Goal: Transaction & Acquisition: Obtain resource

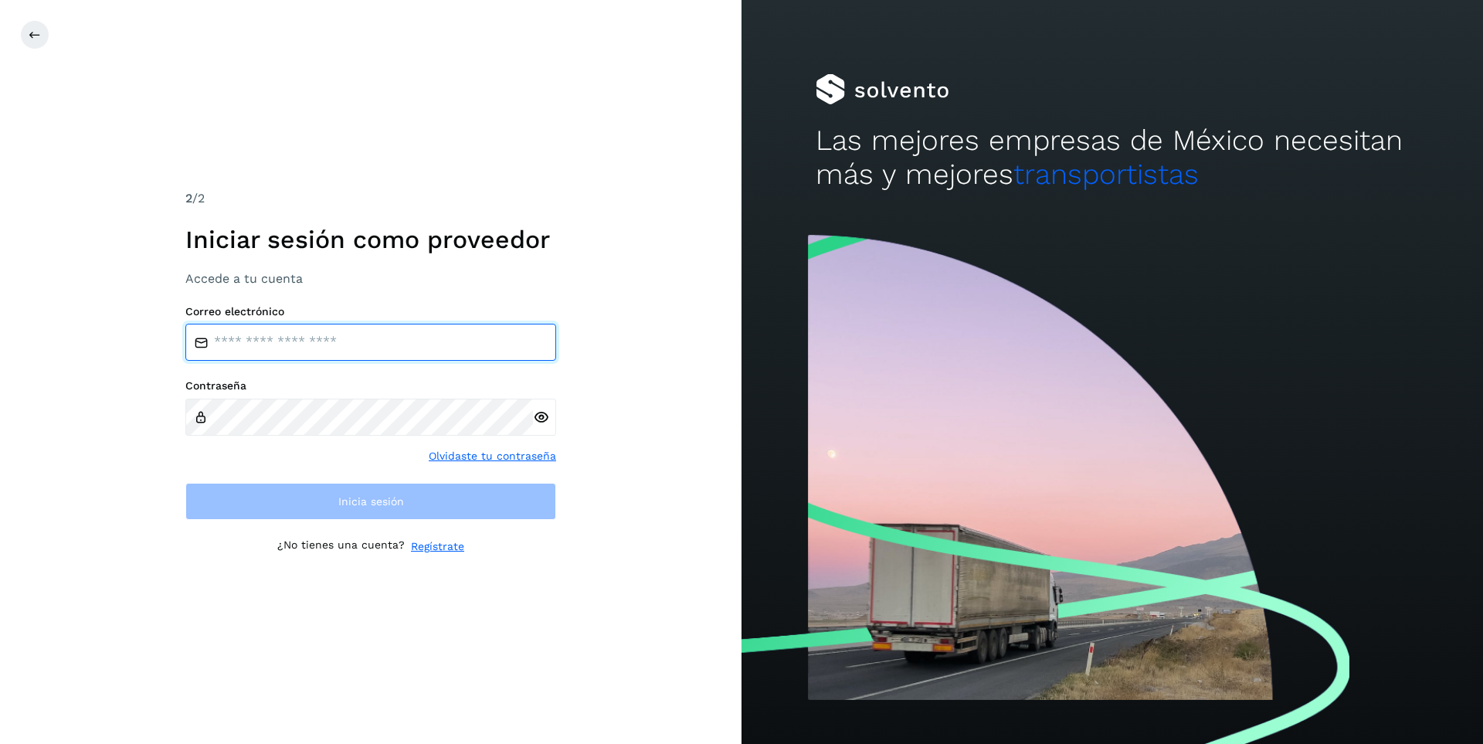
click at [276, 338] on input "email" at bounding box center [370, 342] width 371 height 37
type input "**********"
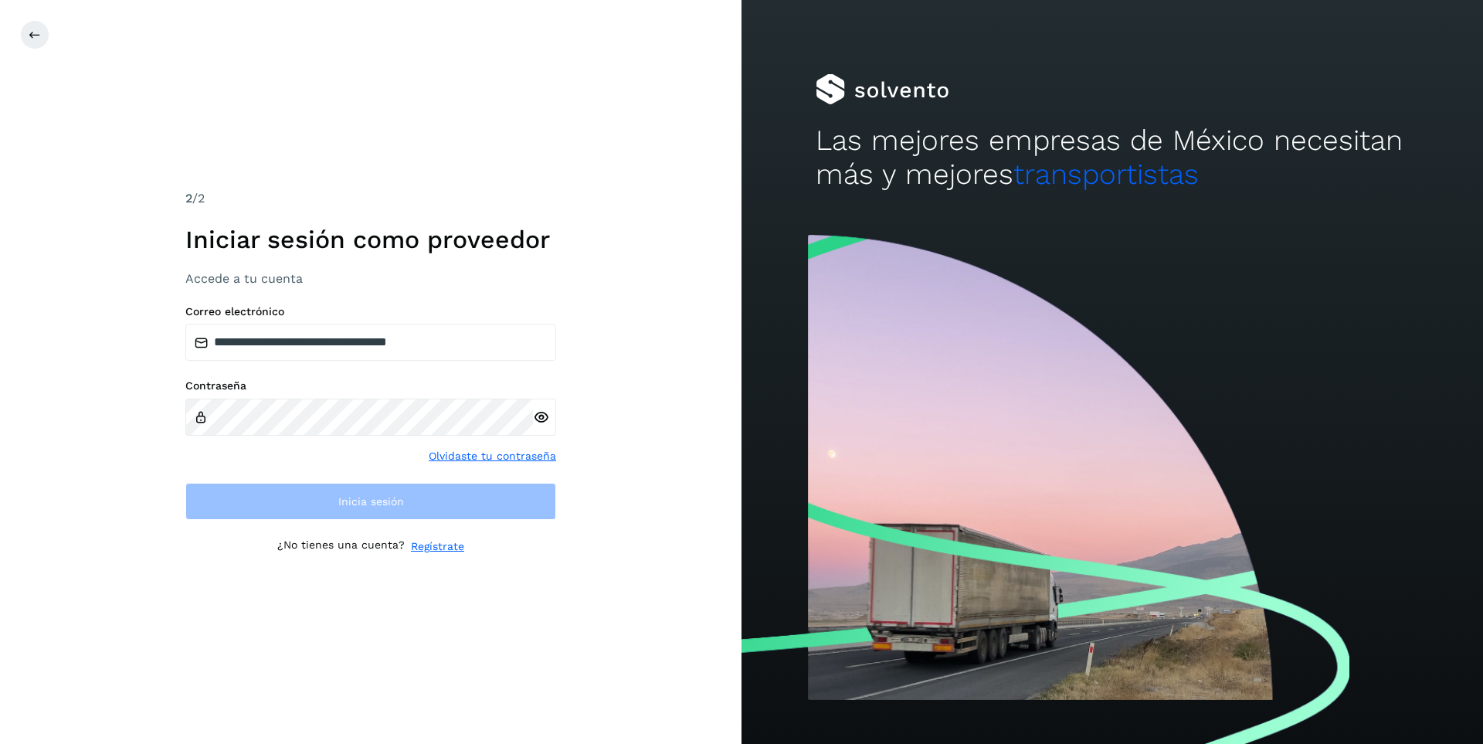
click at [541, 417] on div at bounding box center [544, 417] width 23 height 37
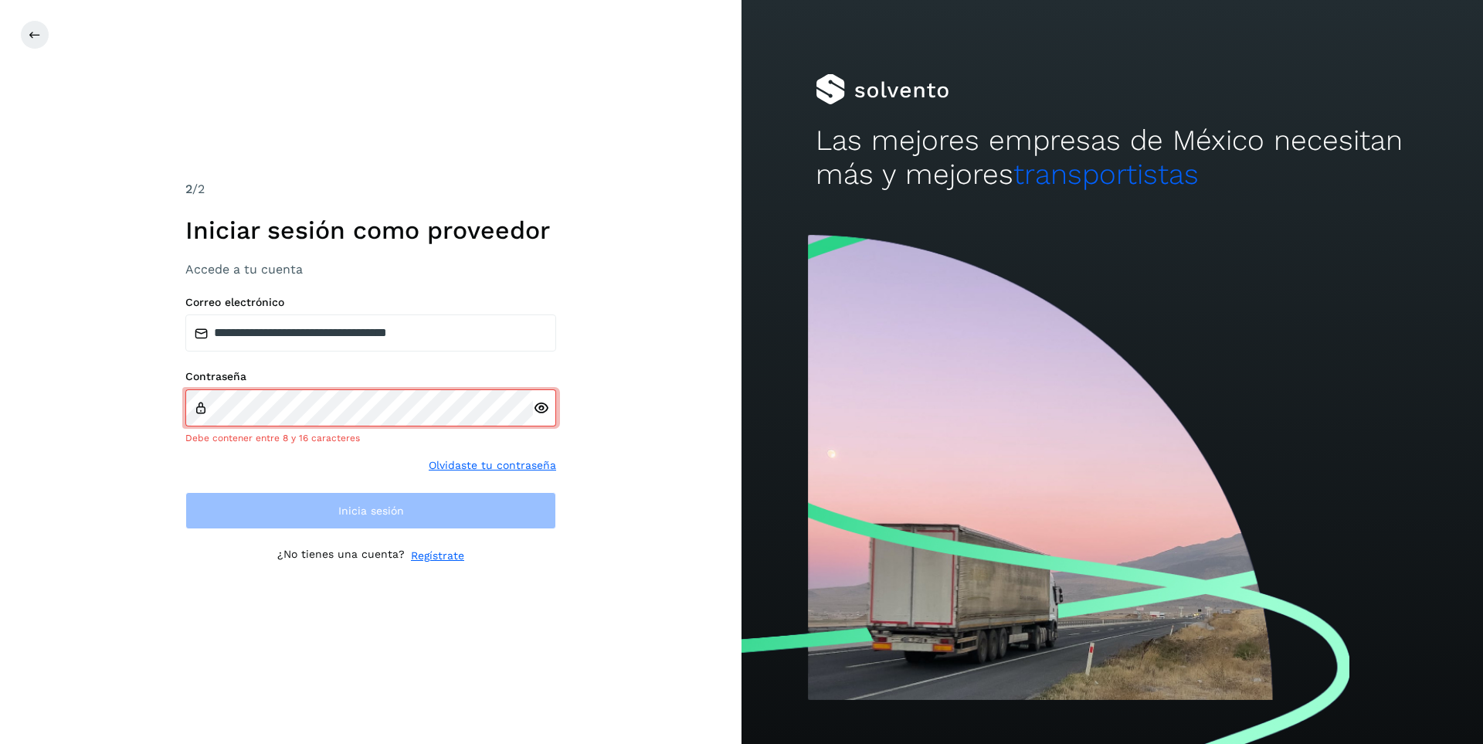
click at [538, 405] on icon at bounding box center [541, 408] width 16 height 16
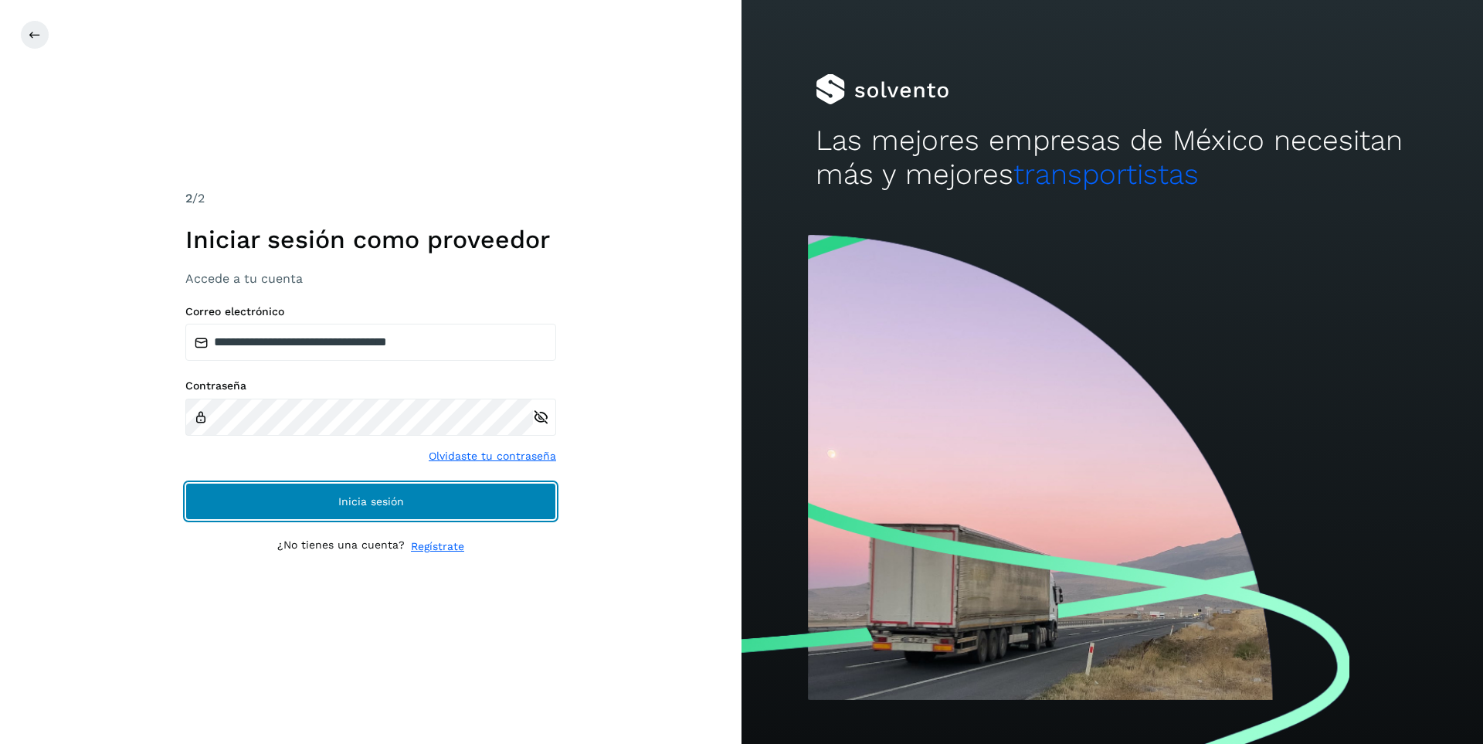
click at [359, 504] on span "Inicia sesión" at bounding box center [371, 501] width 66 height 11
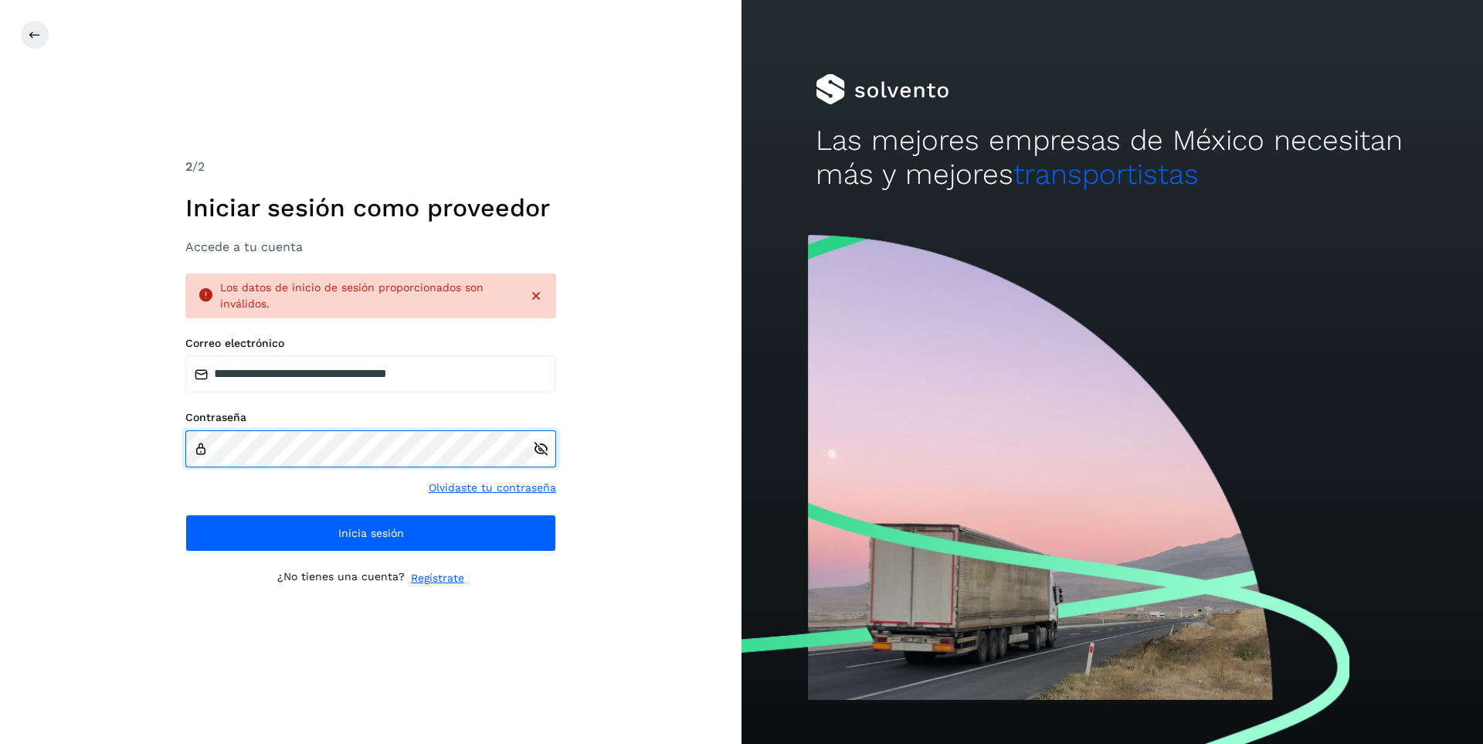
click at [179, 451] on div "**********" at bounding box center [370, 372] width 741 height 744
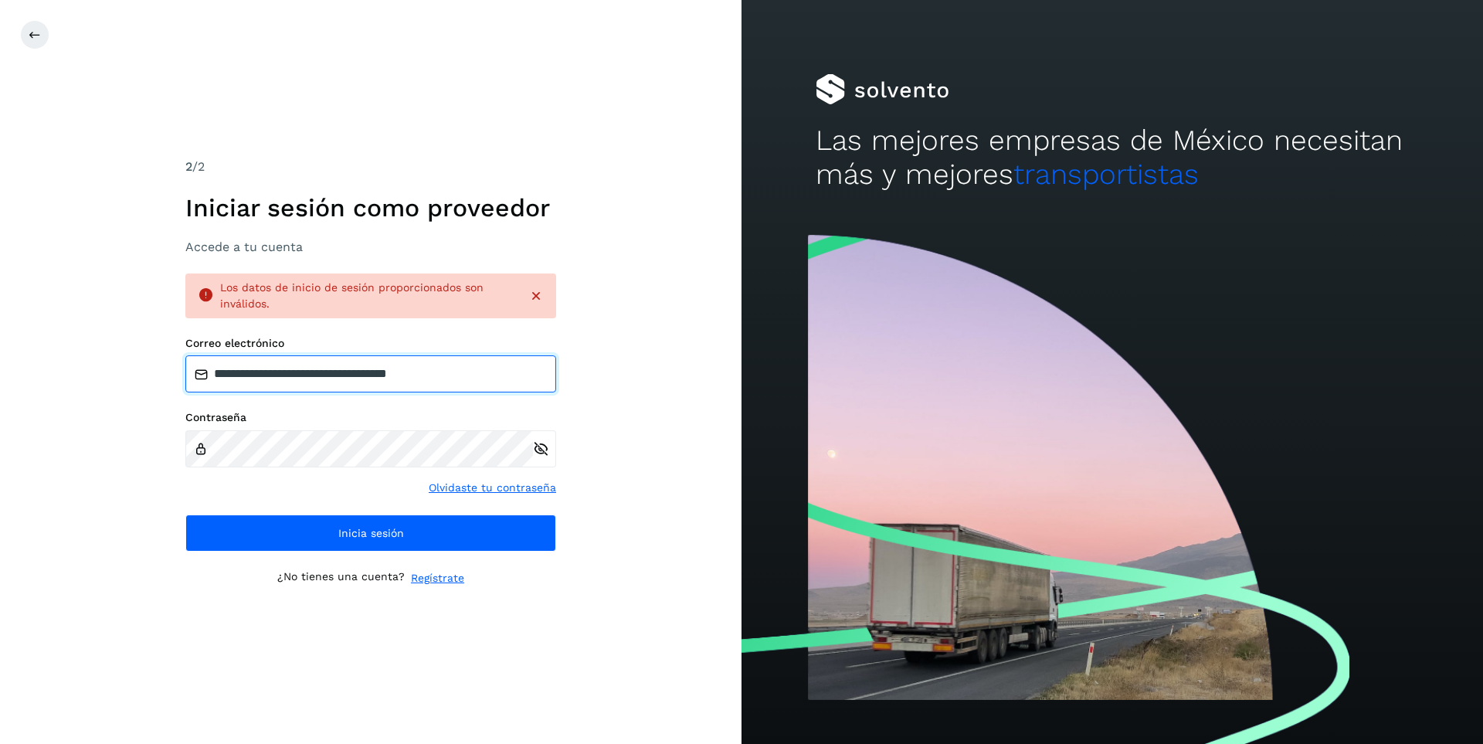
click at [479, 379] on input "**********" at bounding box center [370, 373] width 371 height 37
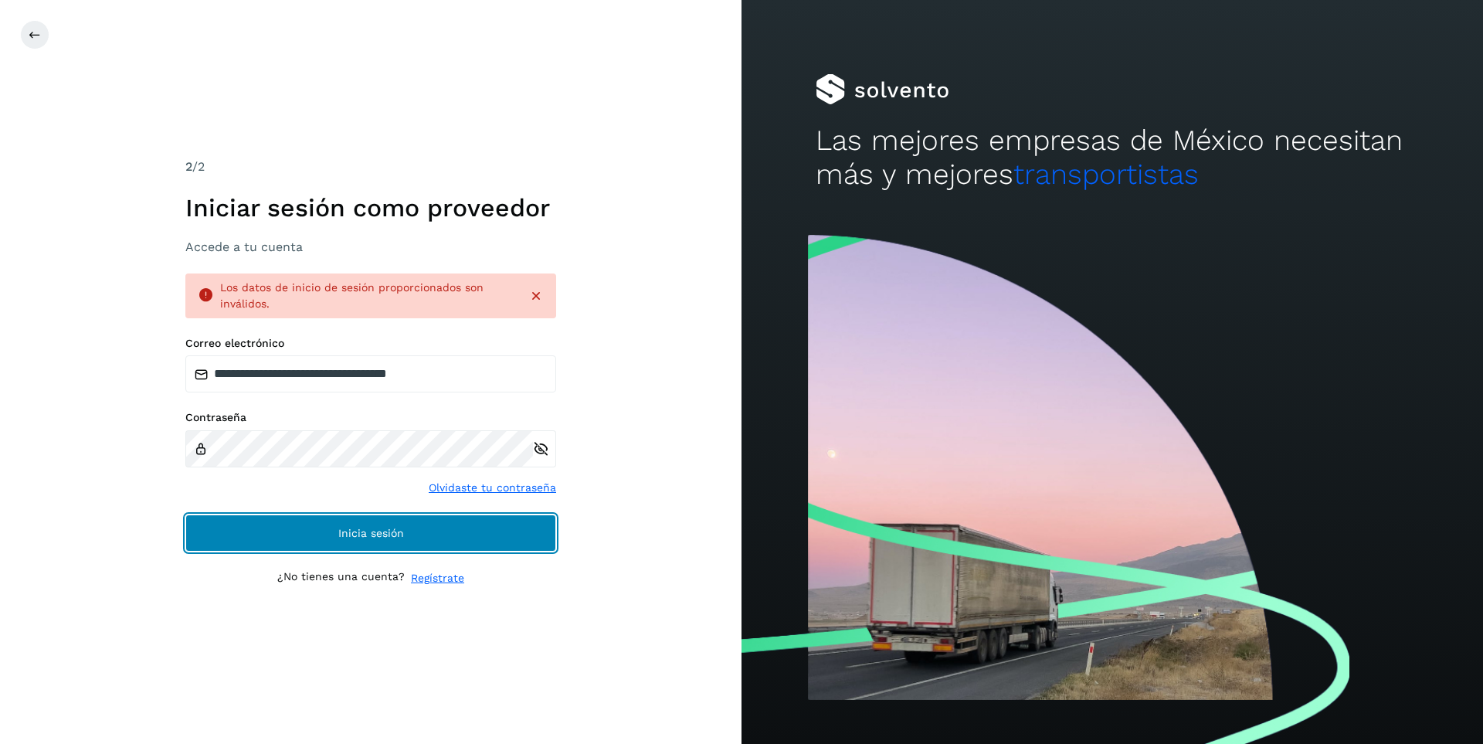
click at [363, 536] on span "Inicia sesión" at bounding box center [371, 533] width 66 height 11
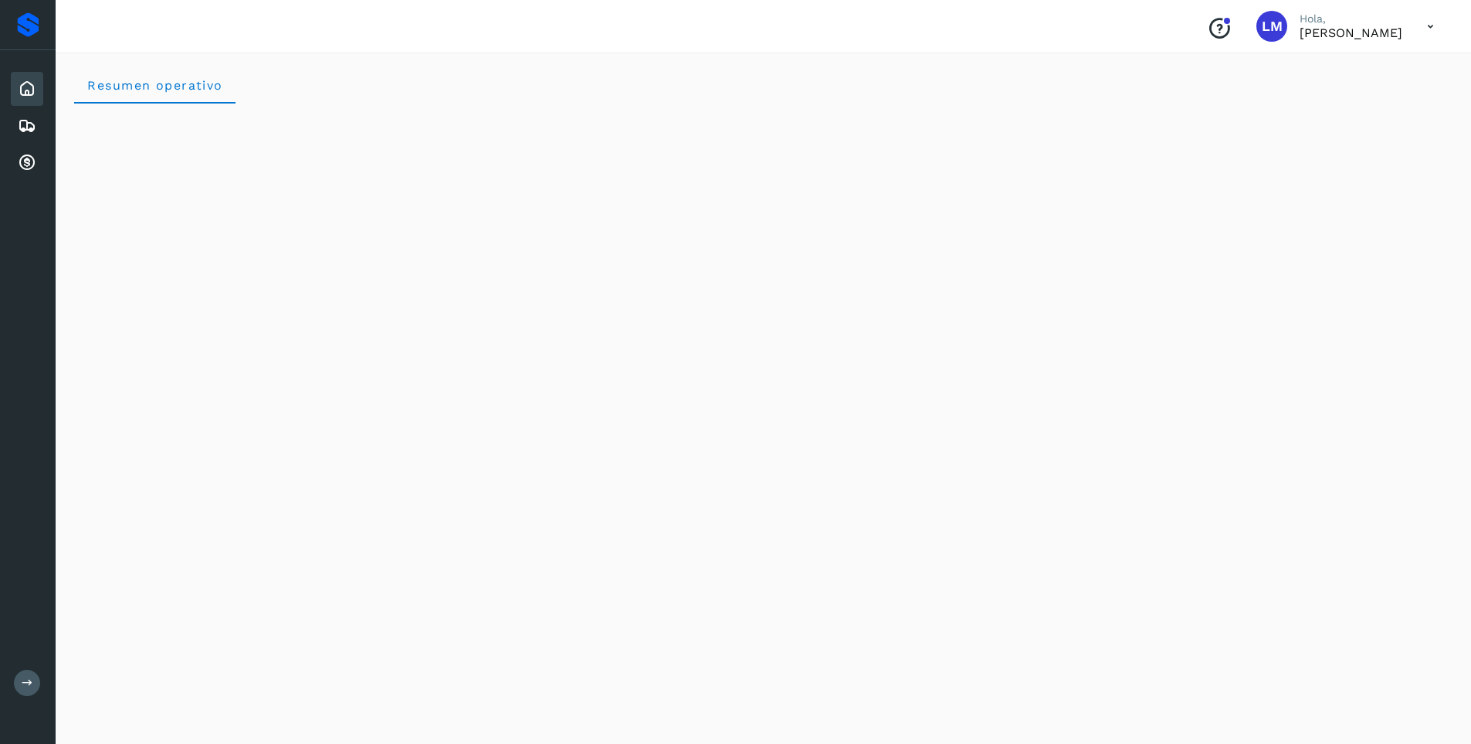
click at [23, 91] on icon at bounding box center [27, 89] width 19 height 19
click at [25, 125] on icon at bounding box center [27, 126] width 19 height 19
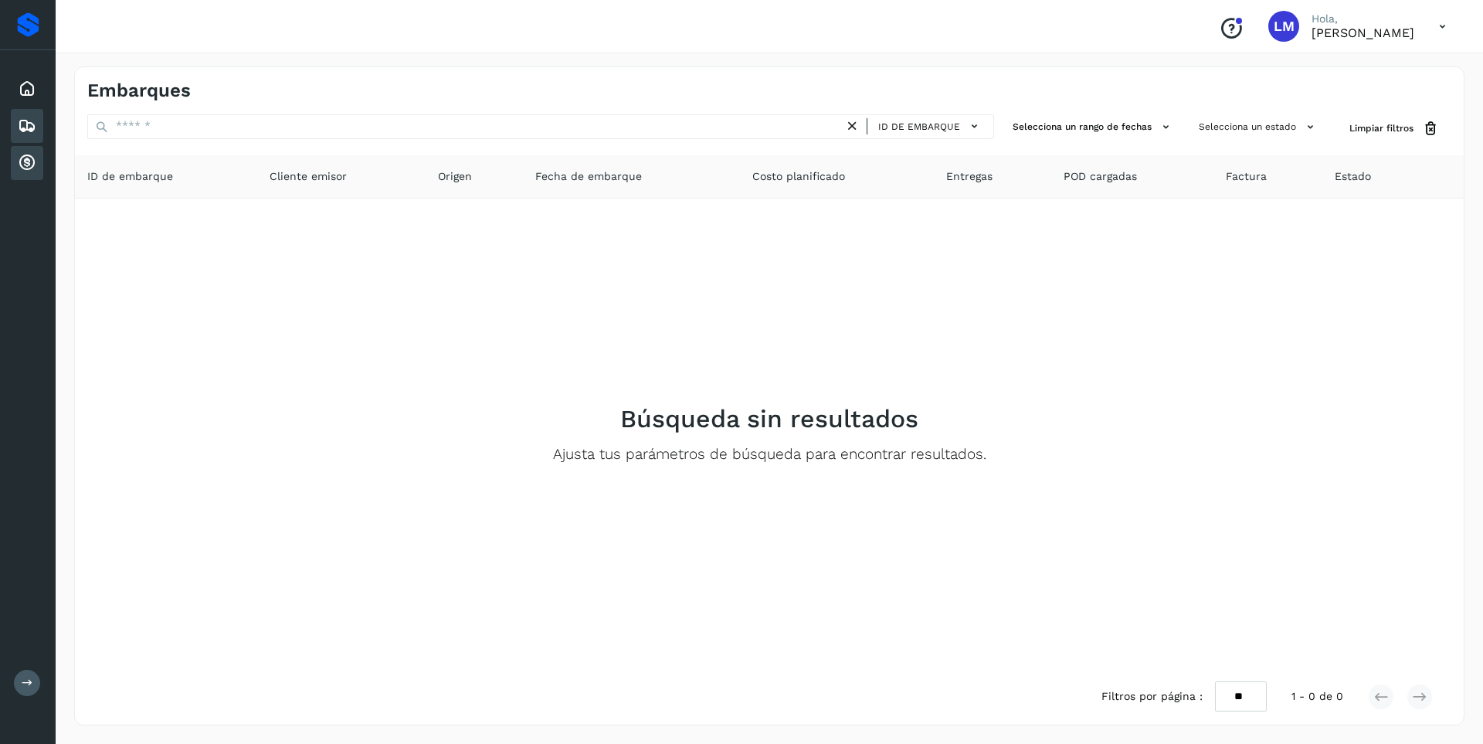
click at [27, 154] on icon at bounding box center [27, 163] width 19 height 19
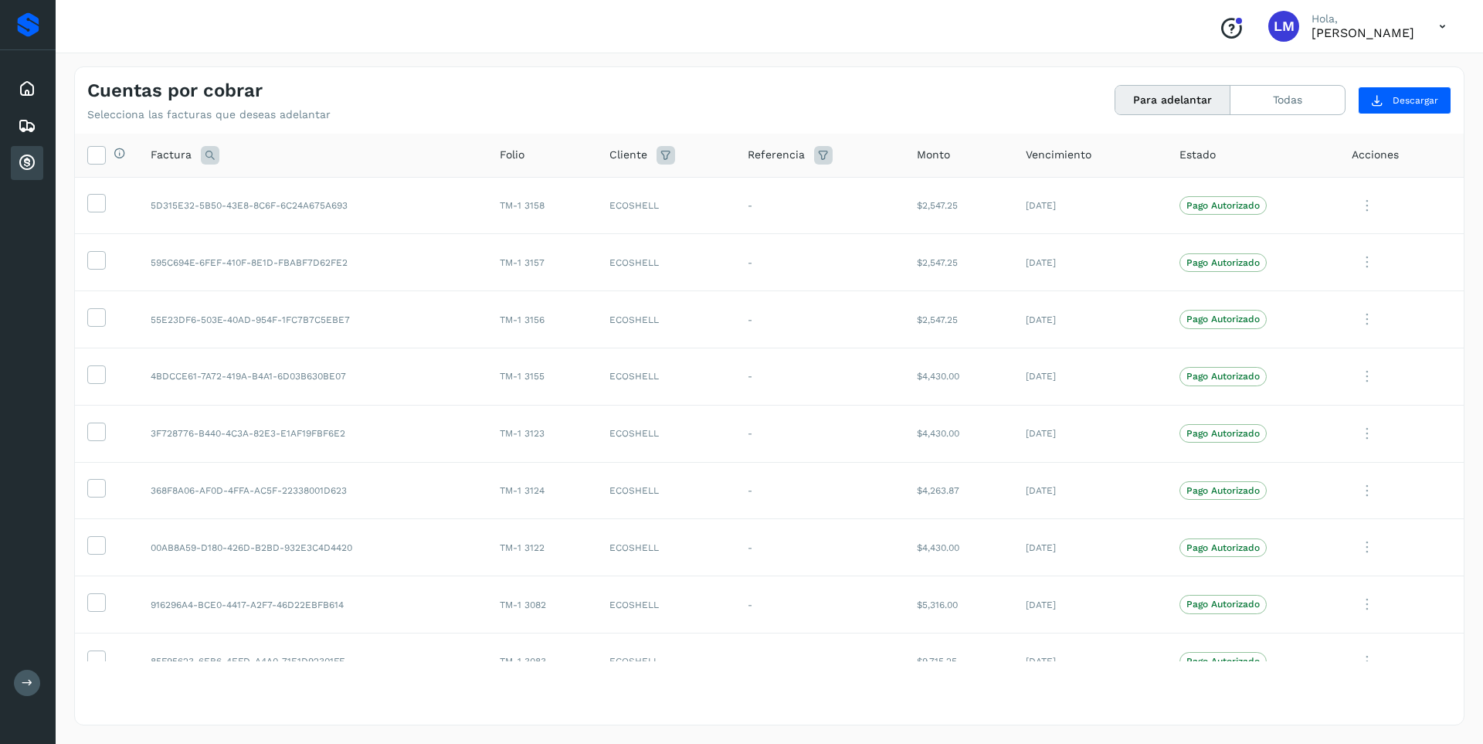
click at [1162, 99] on button "Para adelantar" at bounding box center [1172, 100] width 115 height 29
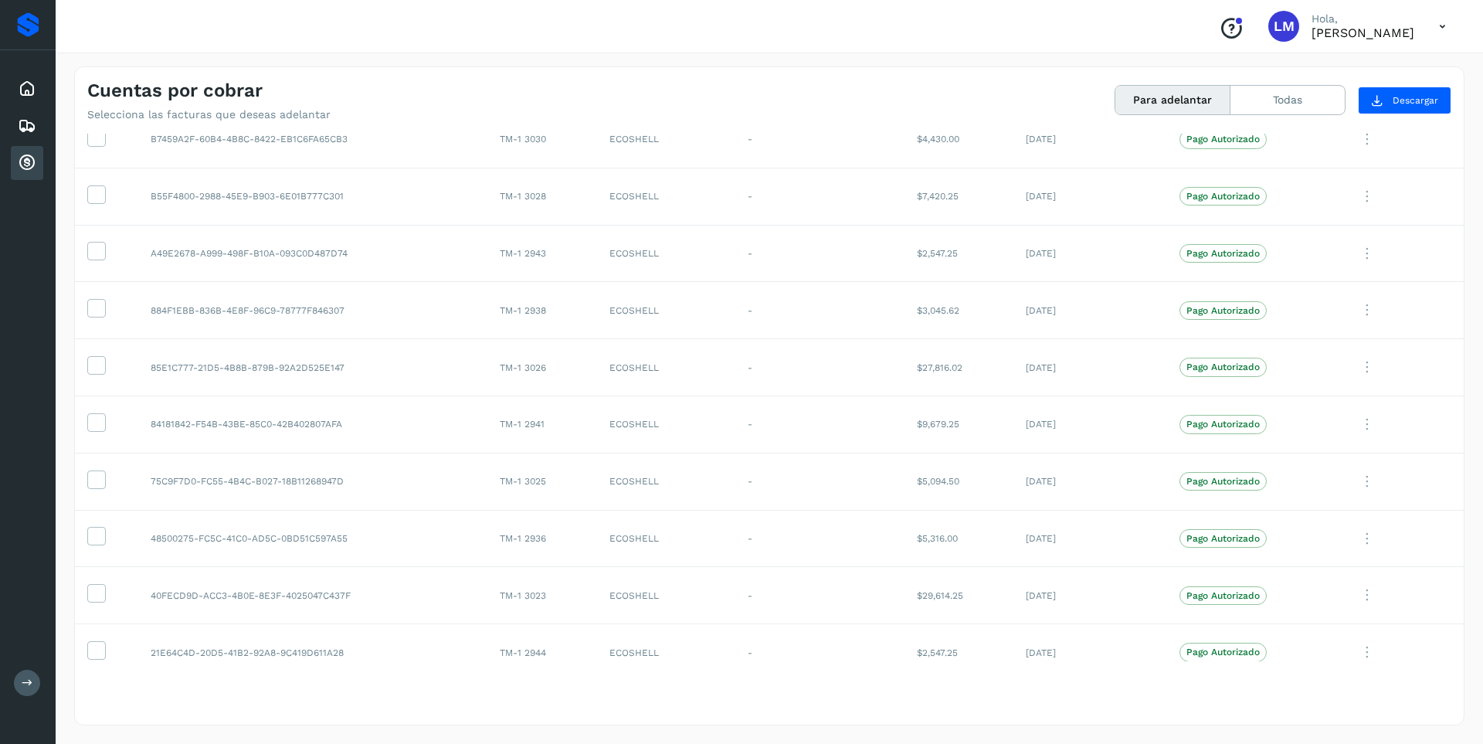
scroll to position [1169, 0]
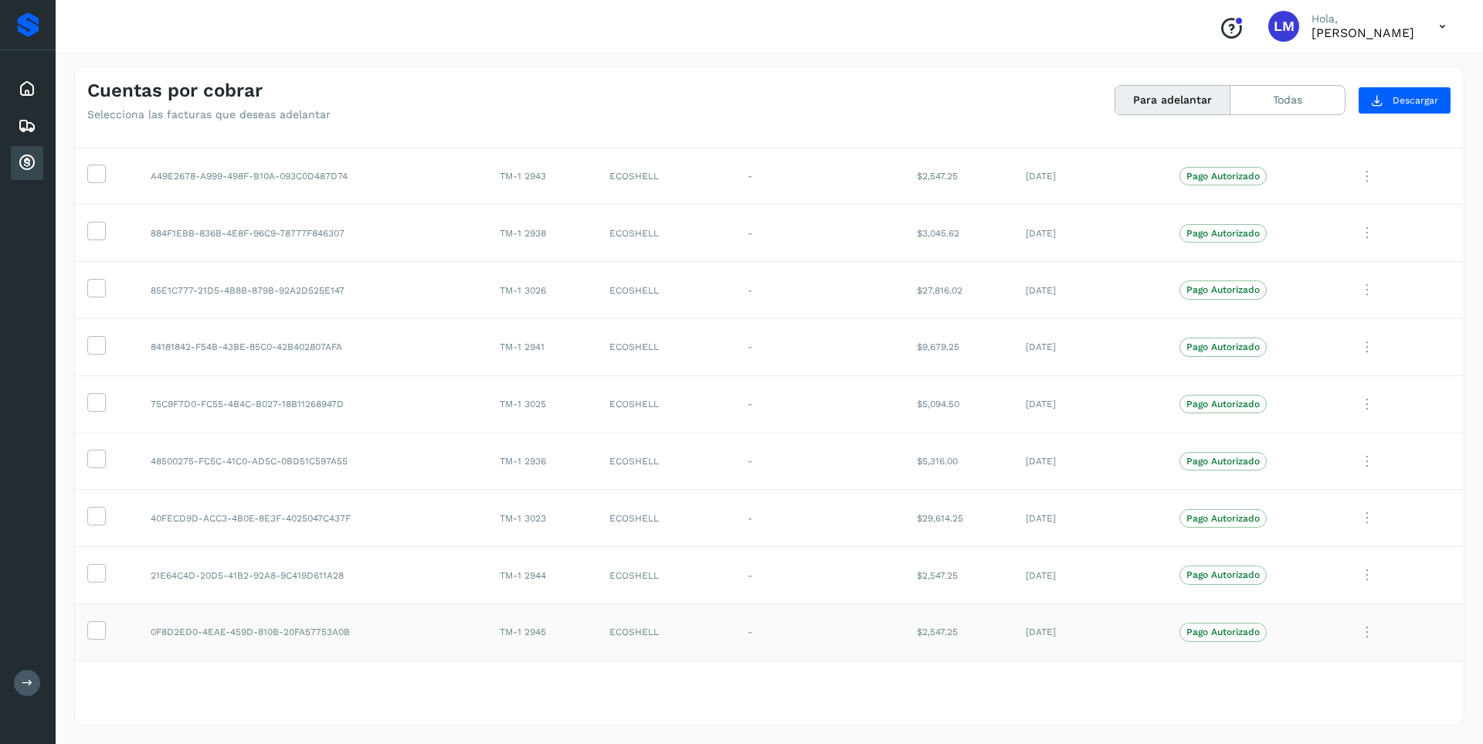
click at [1360, 633] on icon at bounding box center [1367, 632] width 31 height 32
click at [1300, 497] on button "Ver Detalle" at bounding box center [1359, 504] width 184 height 30
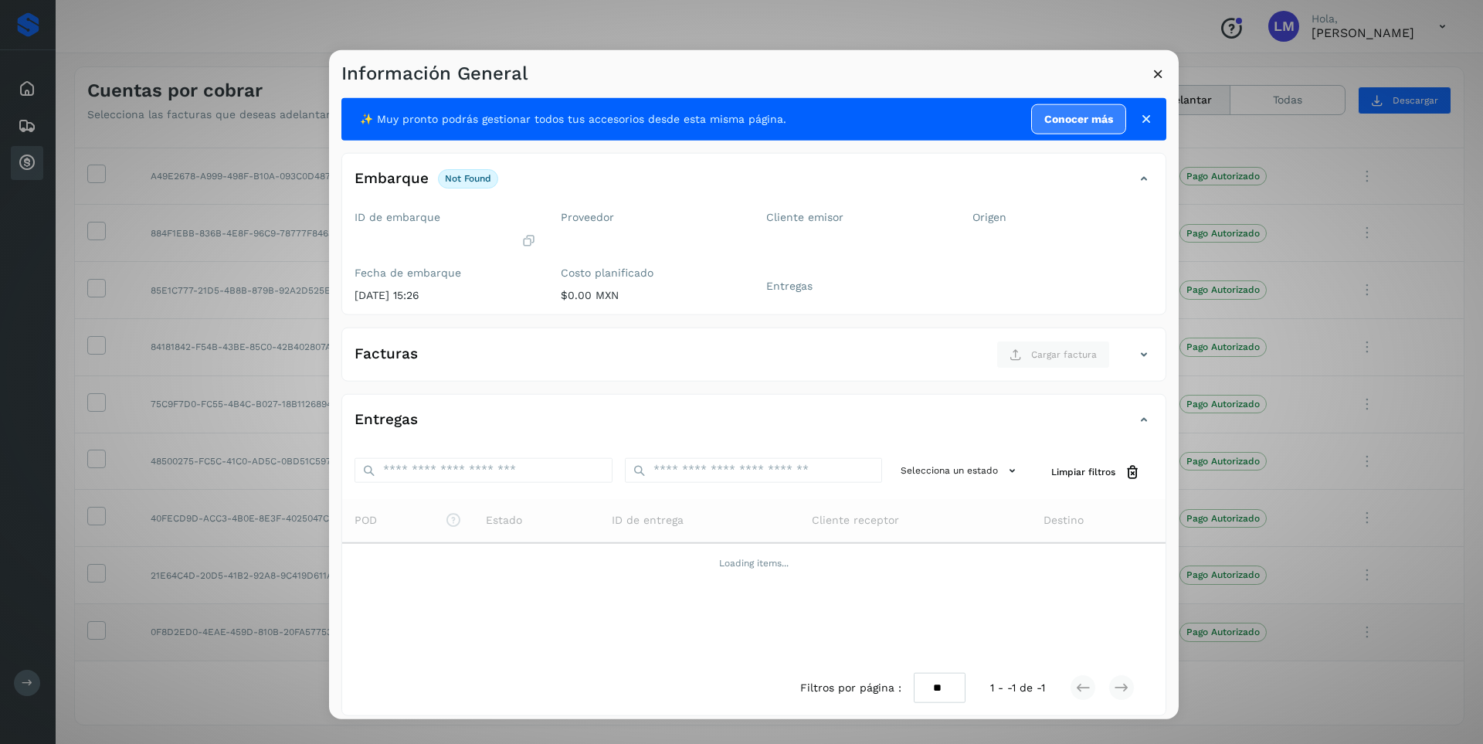
click at [1138, 120] on icon at bounding box center [1145, 118] width 15 height 15
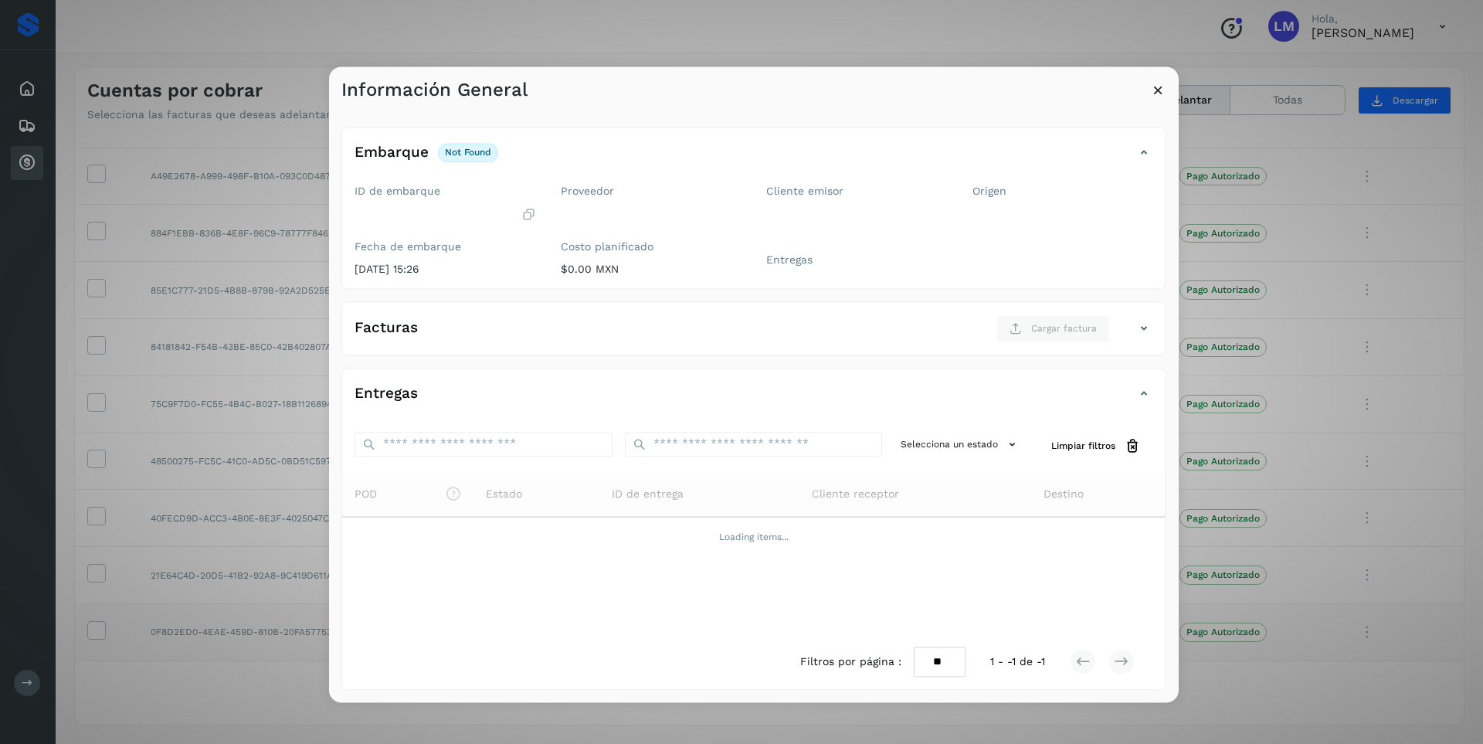
click at [1155, 92] on icon at bounding box center [1158, 90] width 16 height 16
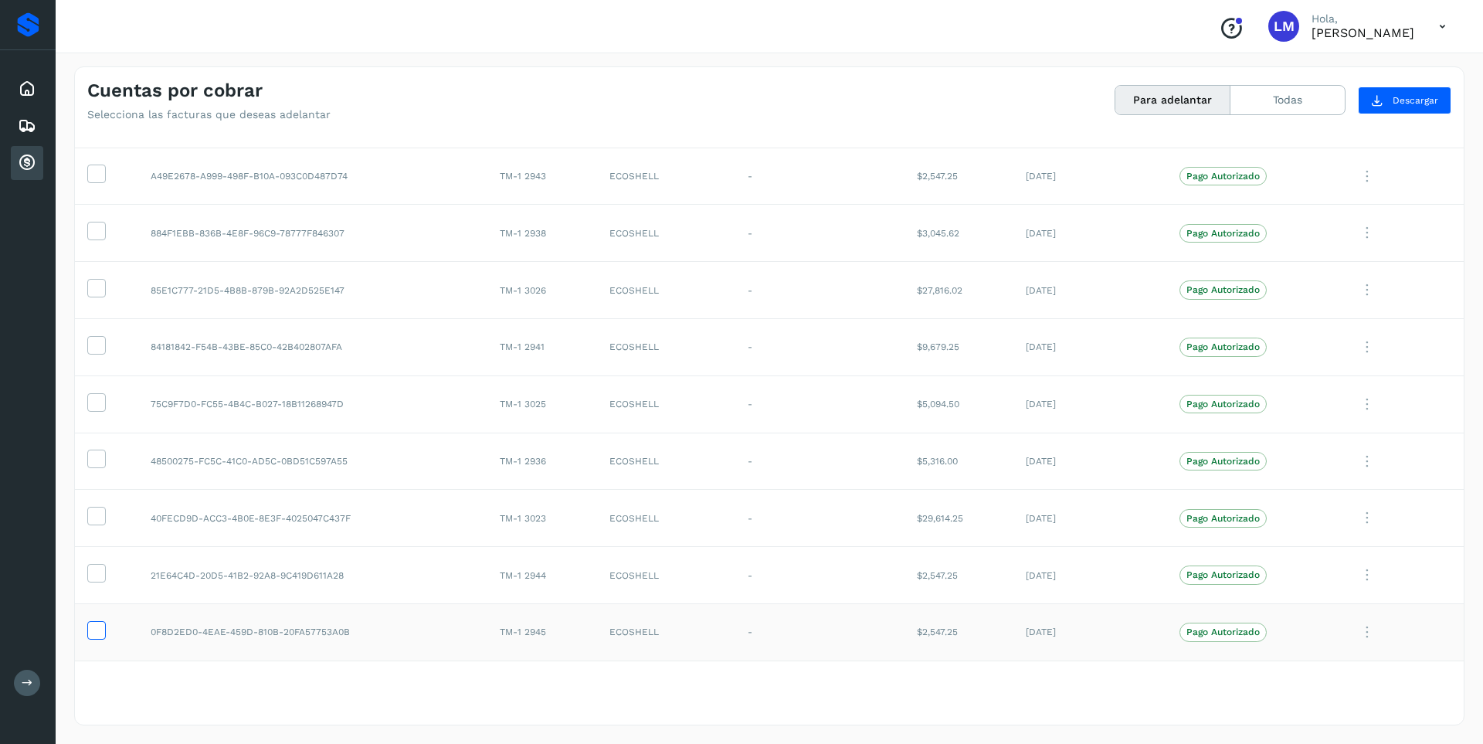
click at [93, 635] on icon at bounding box center [96, 629] width 16 height 16
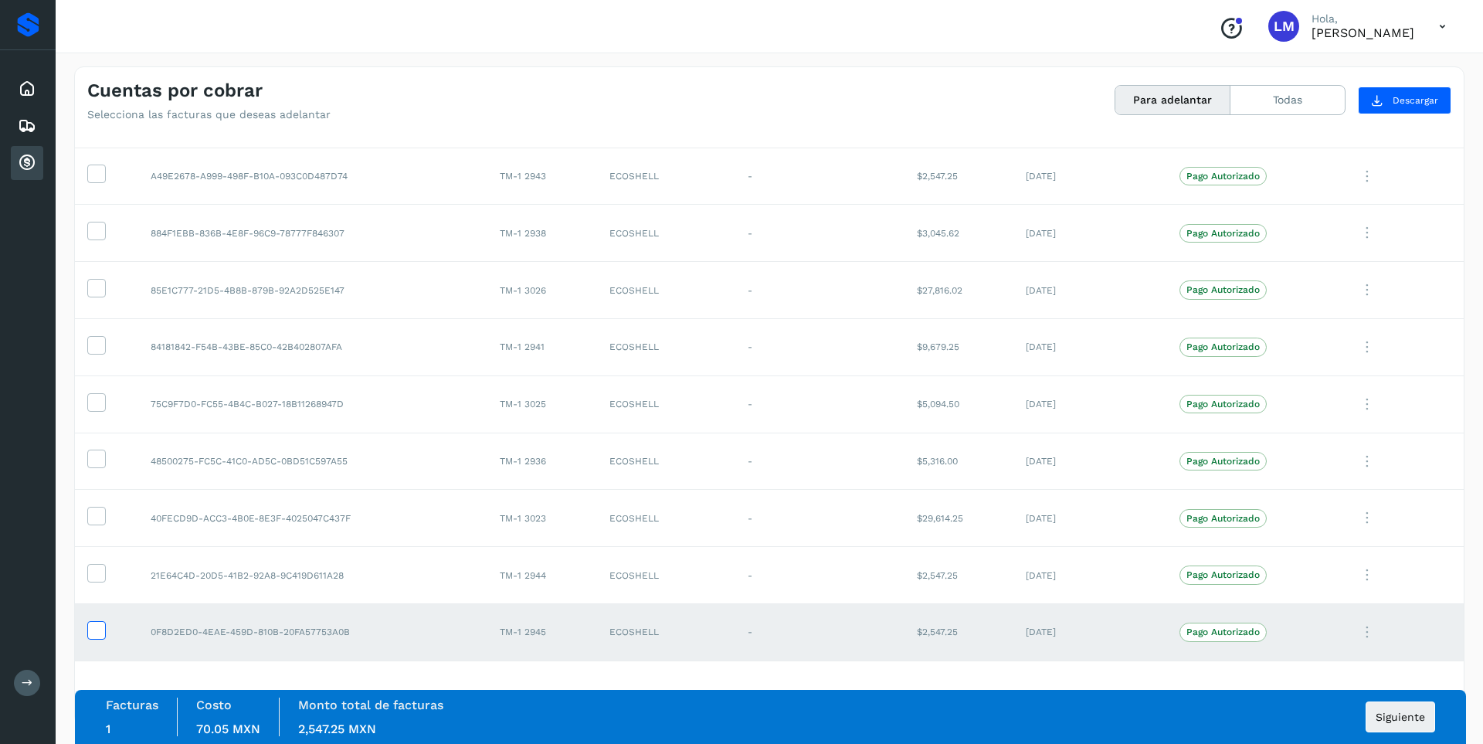
click at [99, 638] on span at bounding box center [96, 633] width 16 height 11
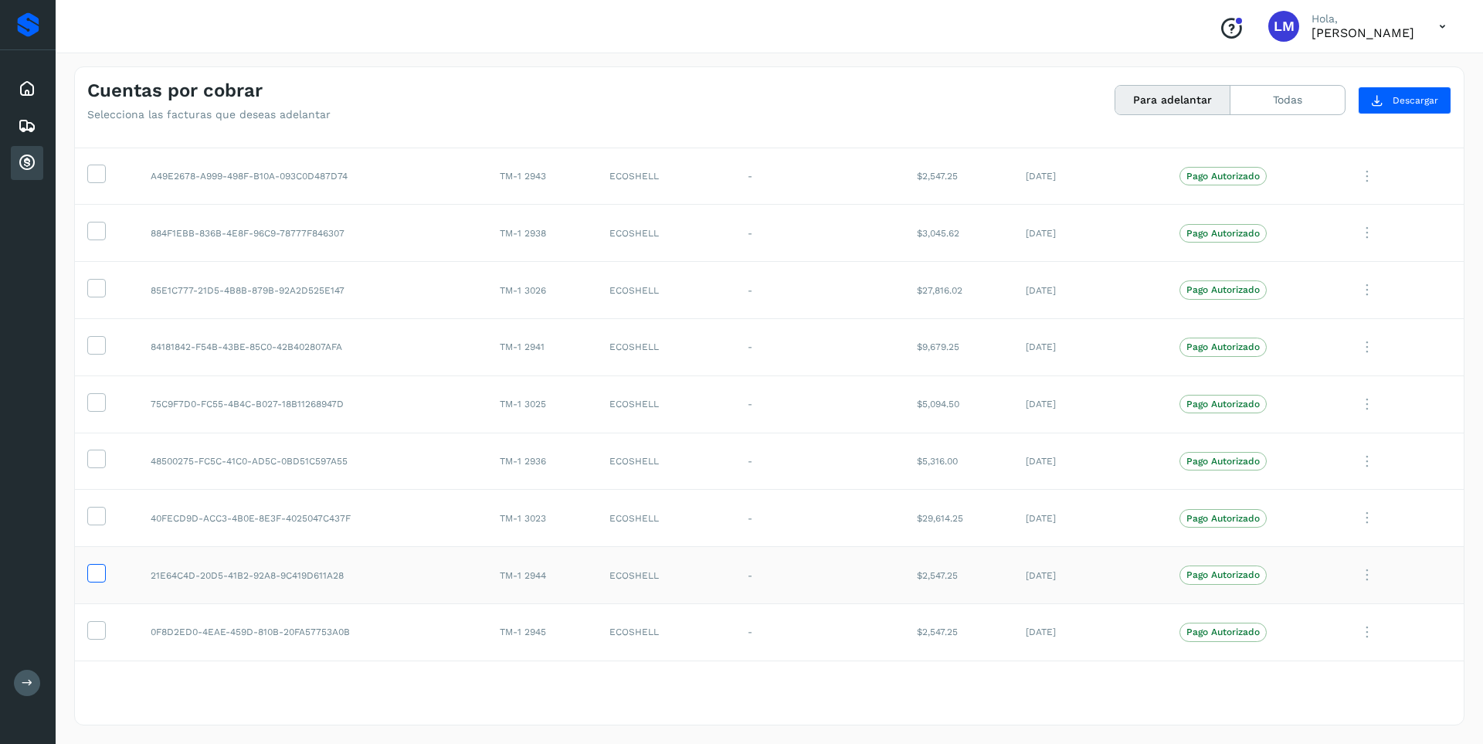
click at [99, 577] on icon at bounding box center [96, 572] width 16 height 16
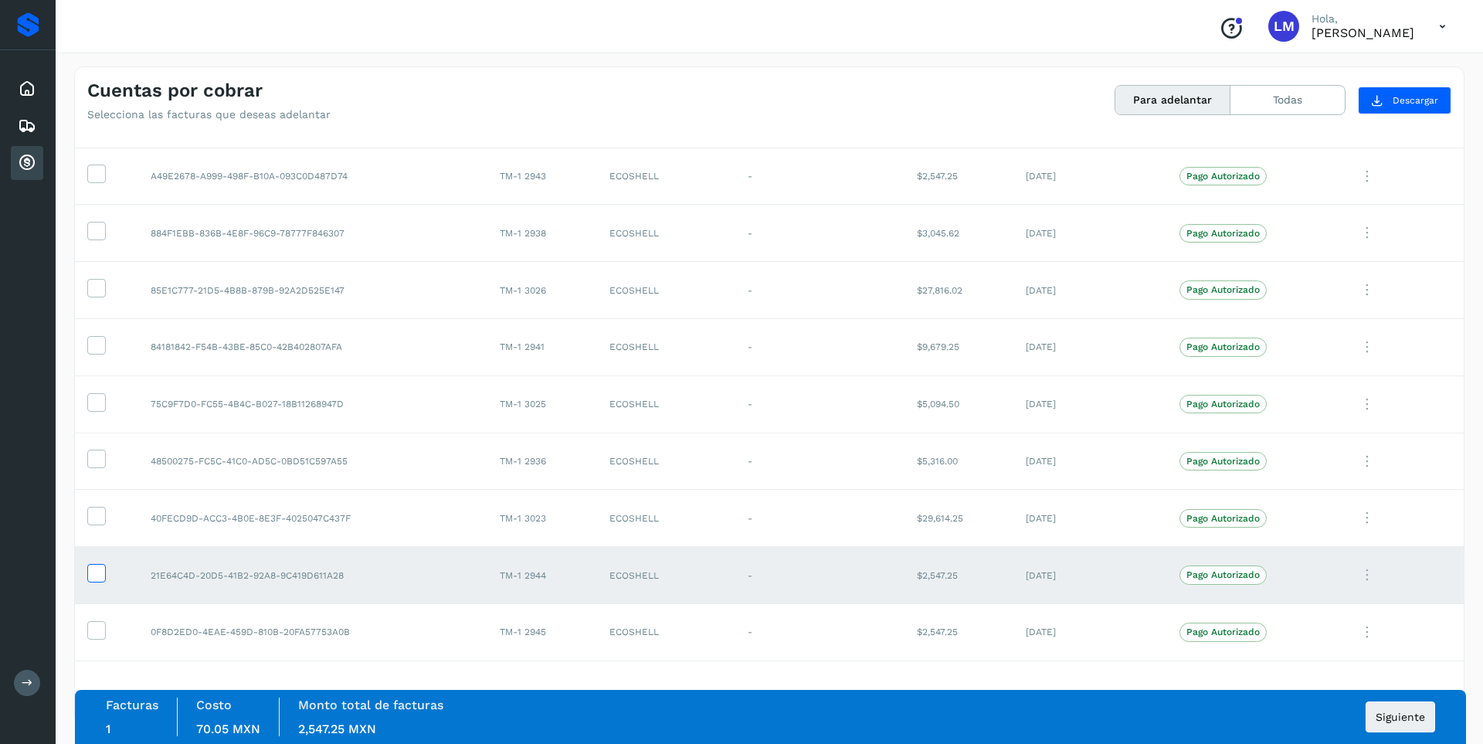
click at [99, 577] on icon at bounding box center [96, 572] width 16 height 16
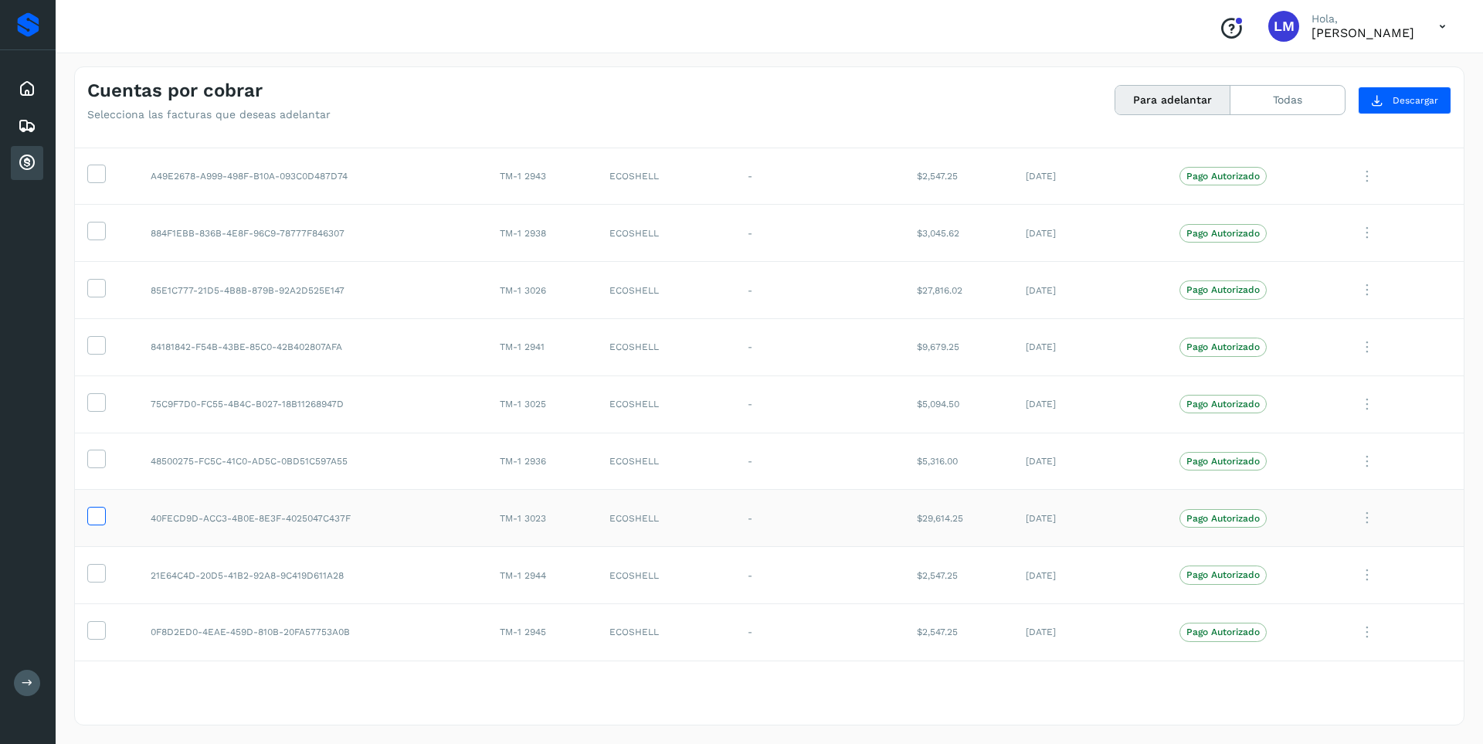
click at [105, 512] on label at bounding box center [96, 516] width 19 height 19
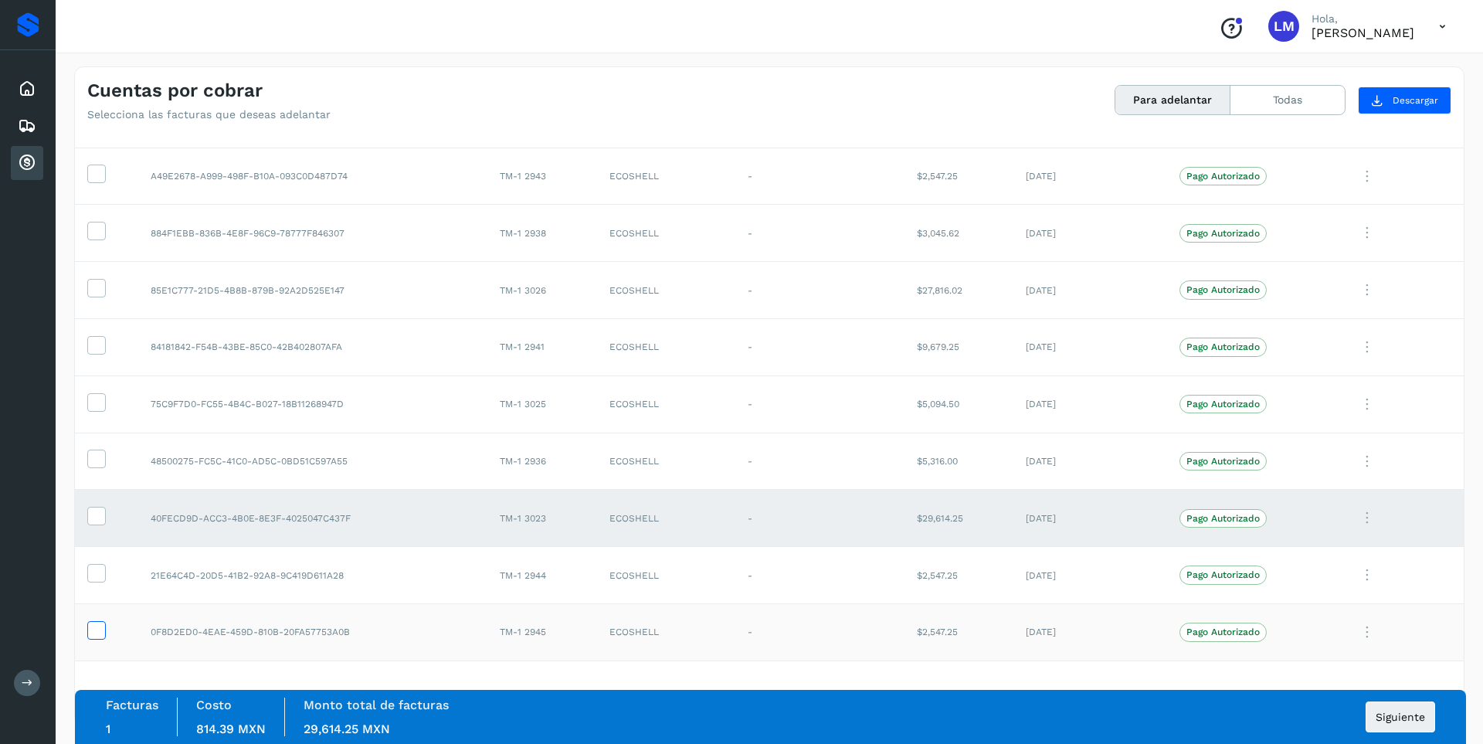
click at [103, 637] on span at bounding box center [96, 633] width 16 height 11
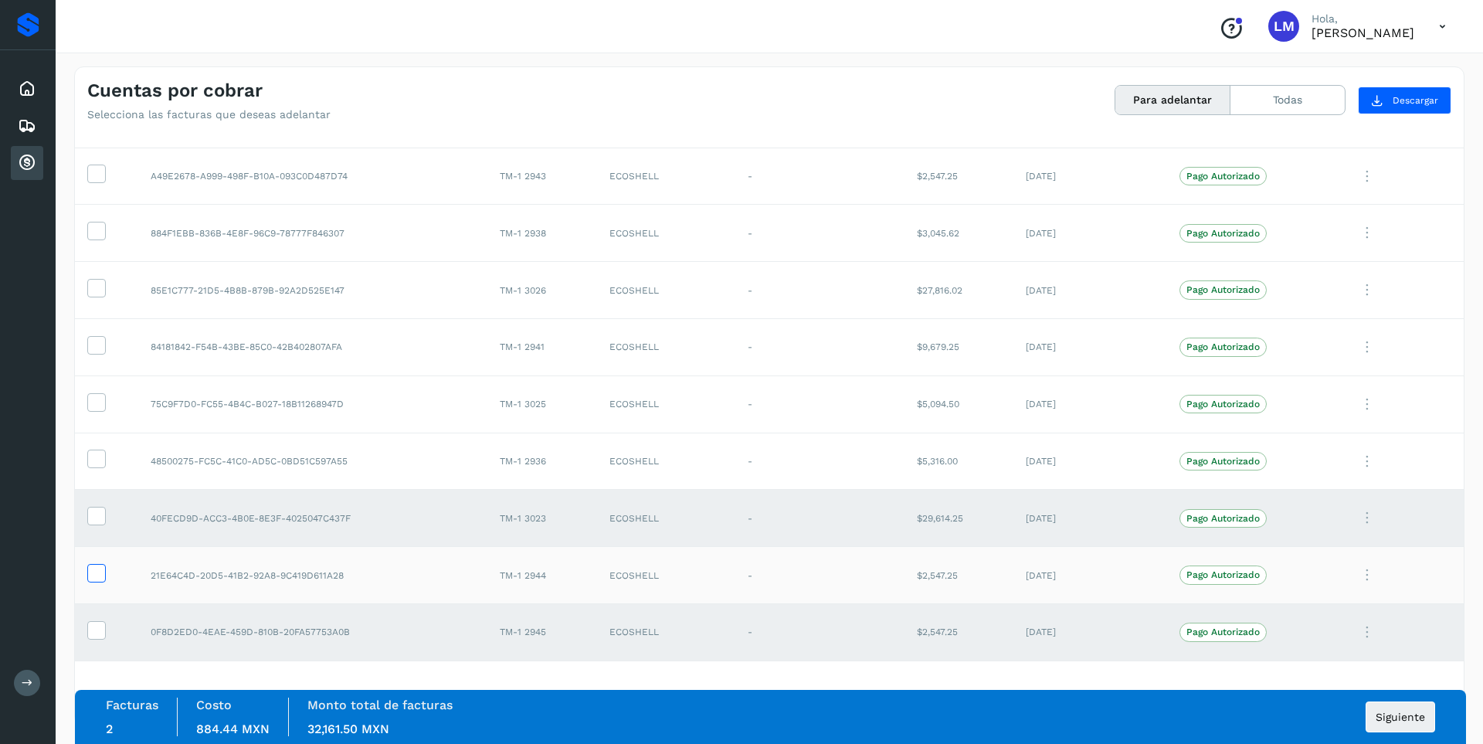
click at [97, 580] on span at bounding box center [96, 576] width 16 height 11
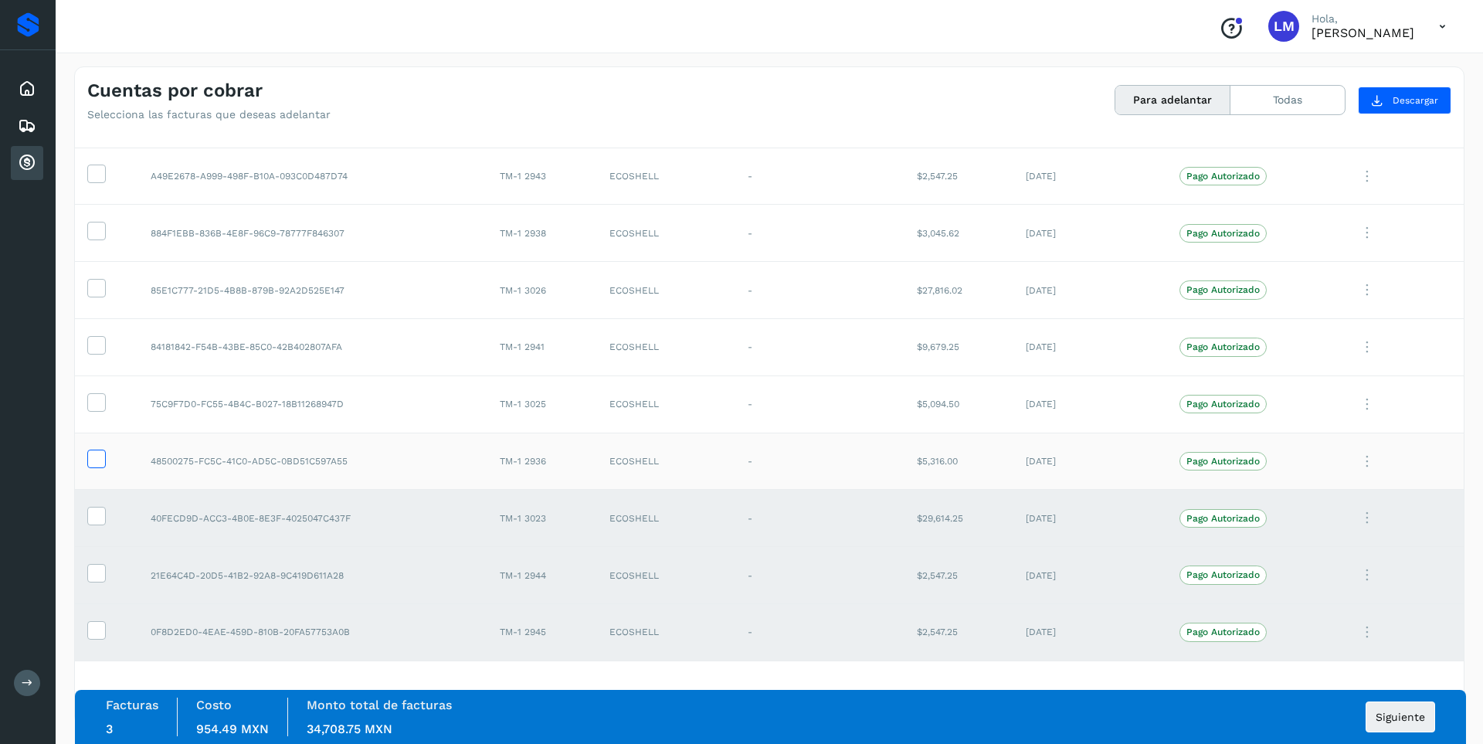
click at [98, 458] on icon at bounding box center [96, 458] width 16 height 16
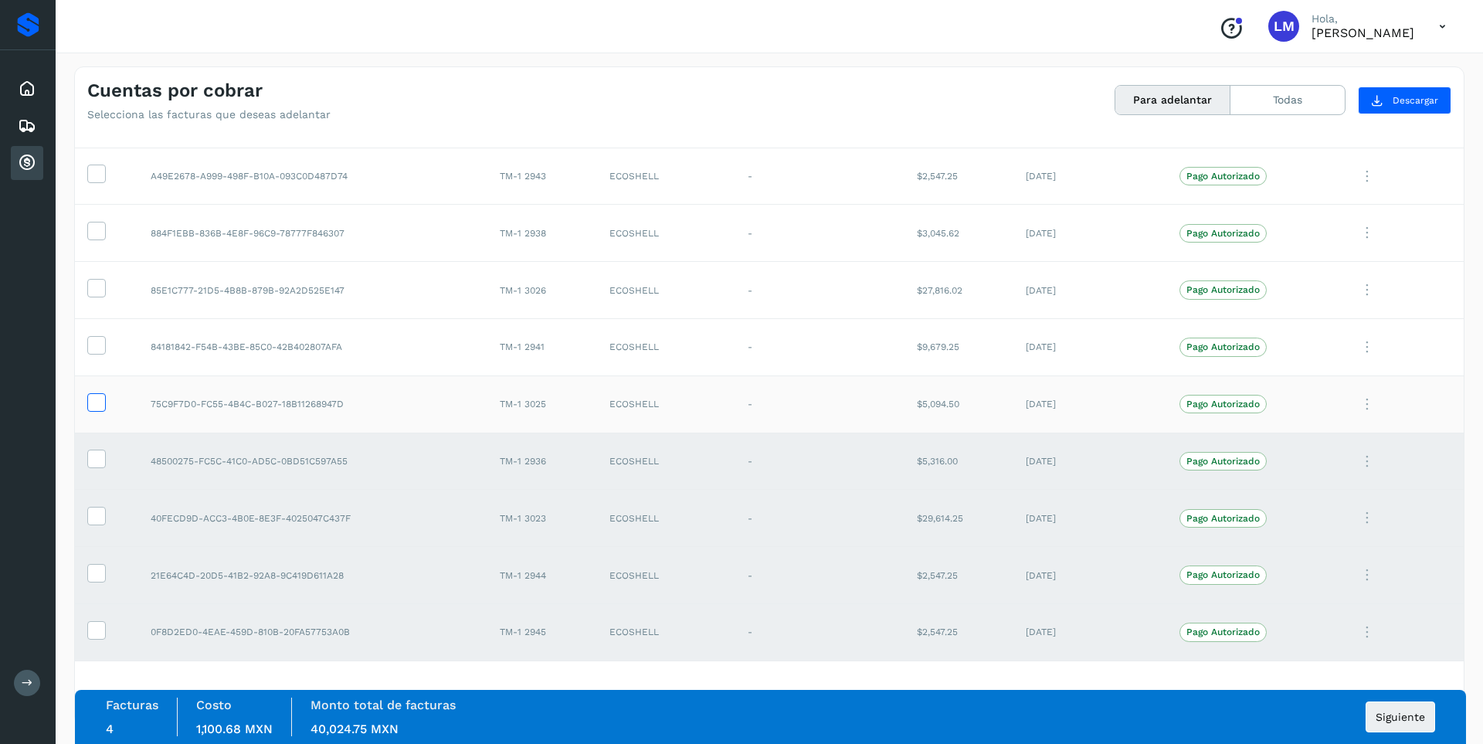
click at [96, 409] on span at bounding box center [96, 405] width 16 height 11
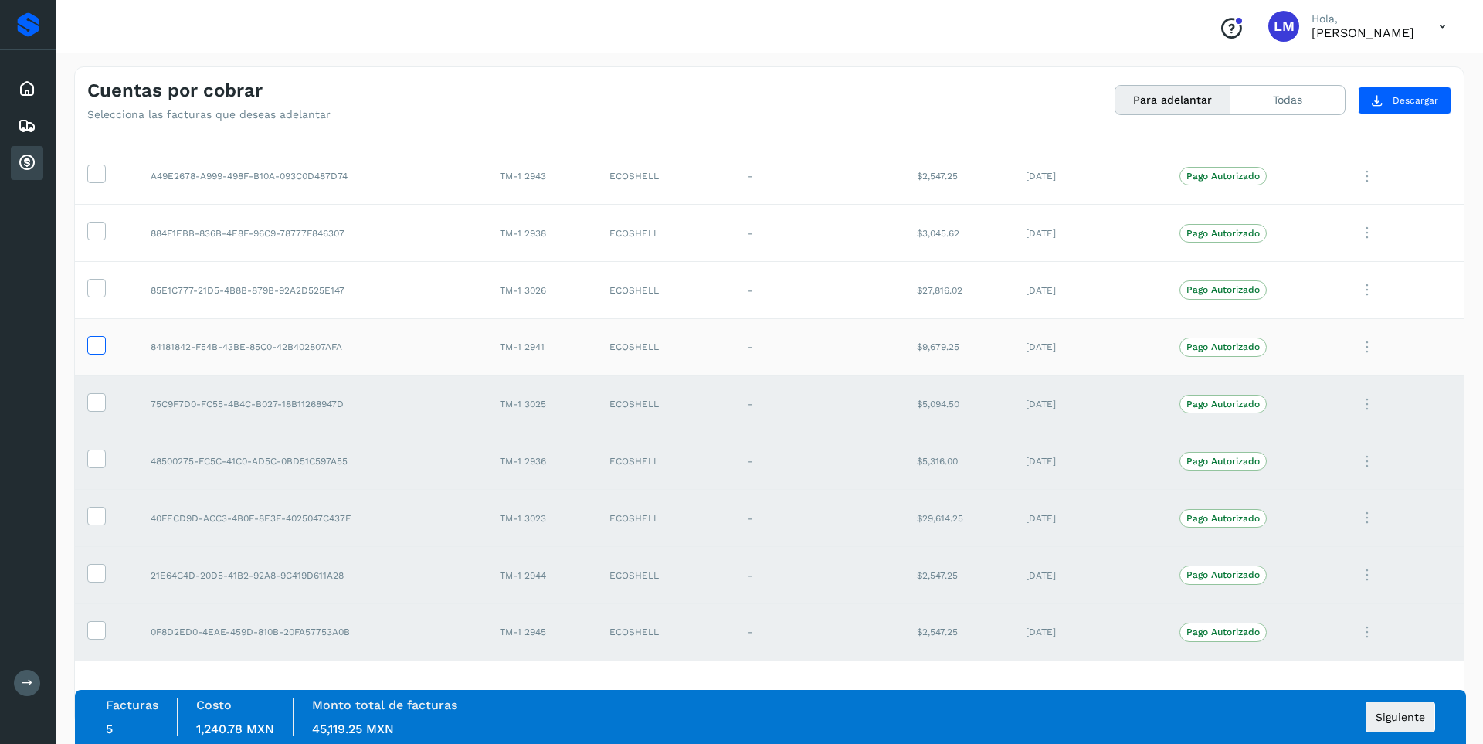
click at [96, 350] on icon at bounding box center [96, 344] width 16 height 16
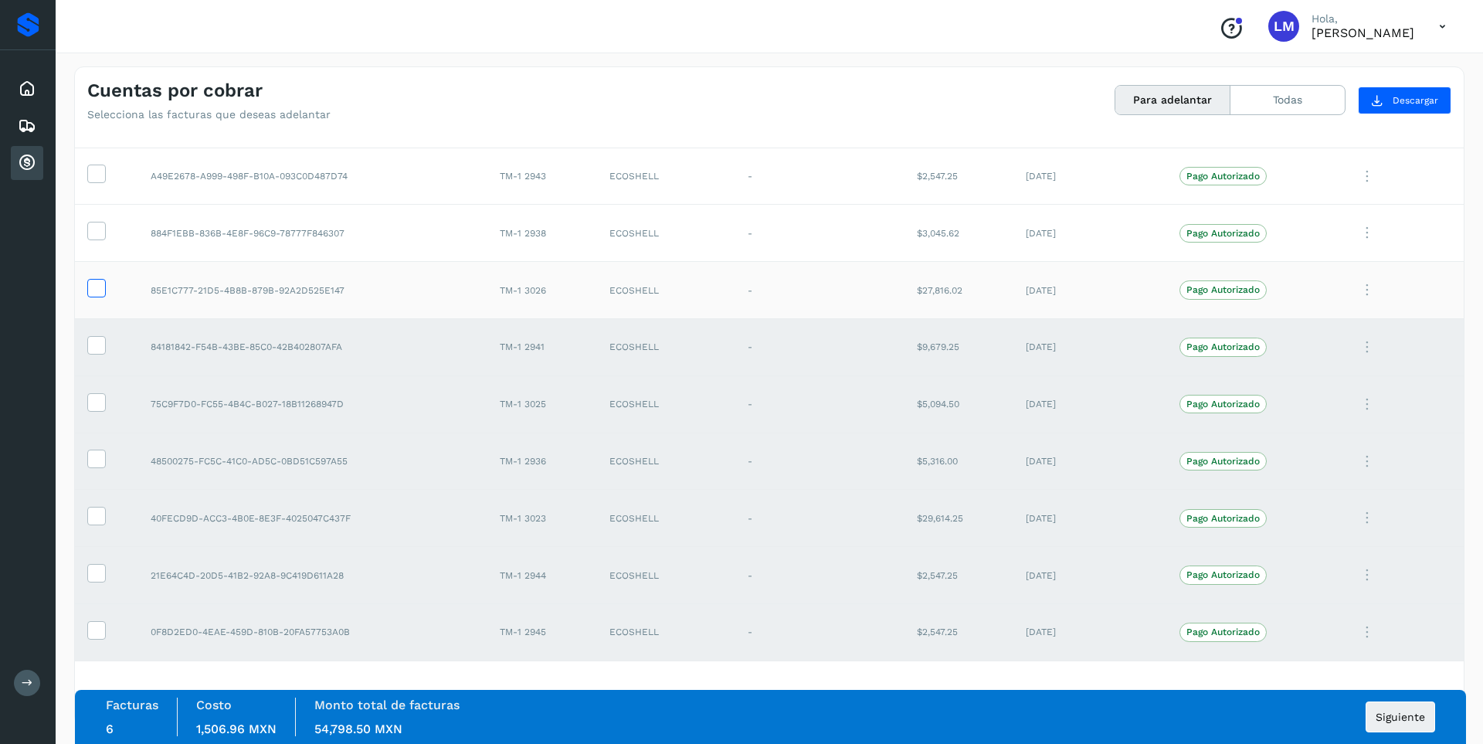
click at [97, 292] on icon at bounding box center [96, 287] width 16 height 16
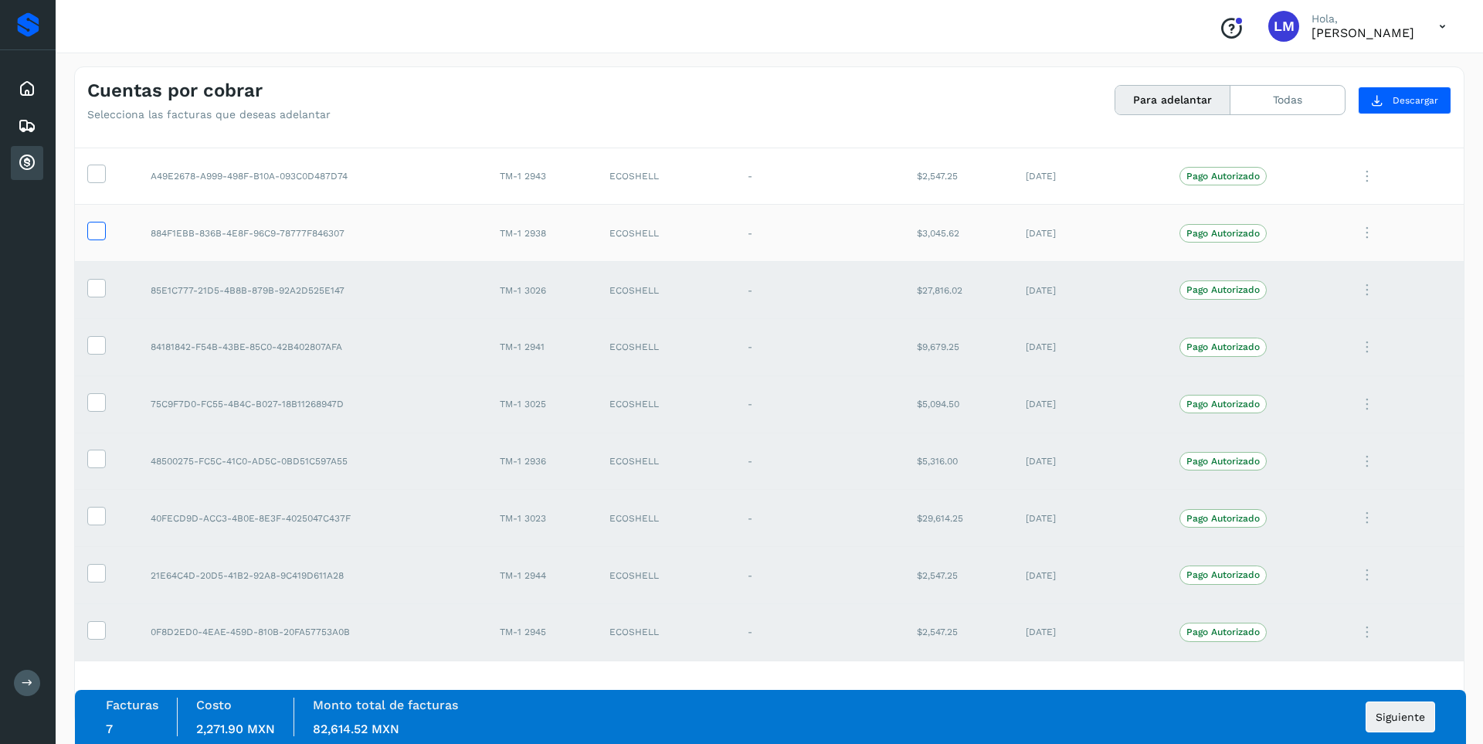
click at [96, 230] on icon at bounding box center [96, 230] width 16 height 16
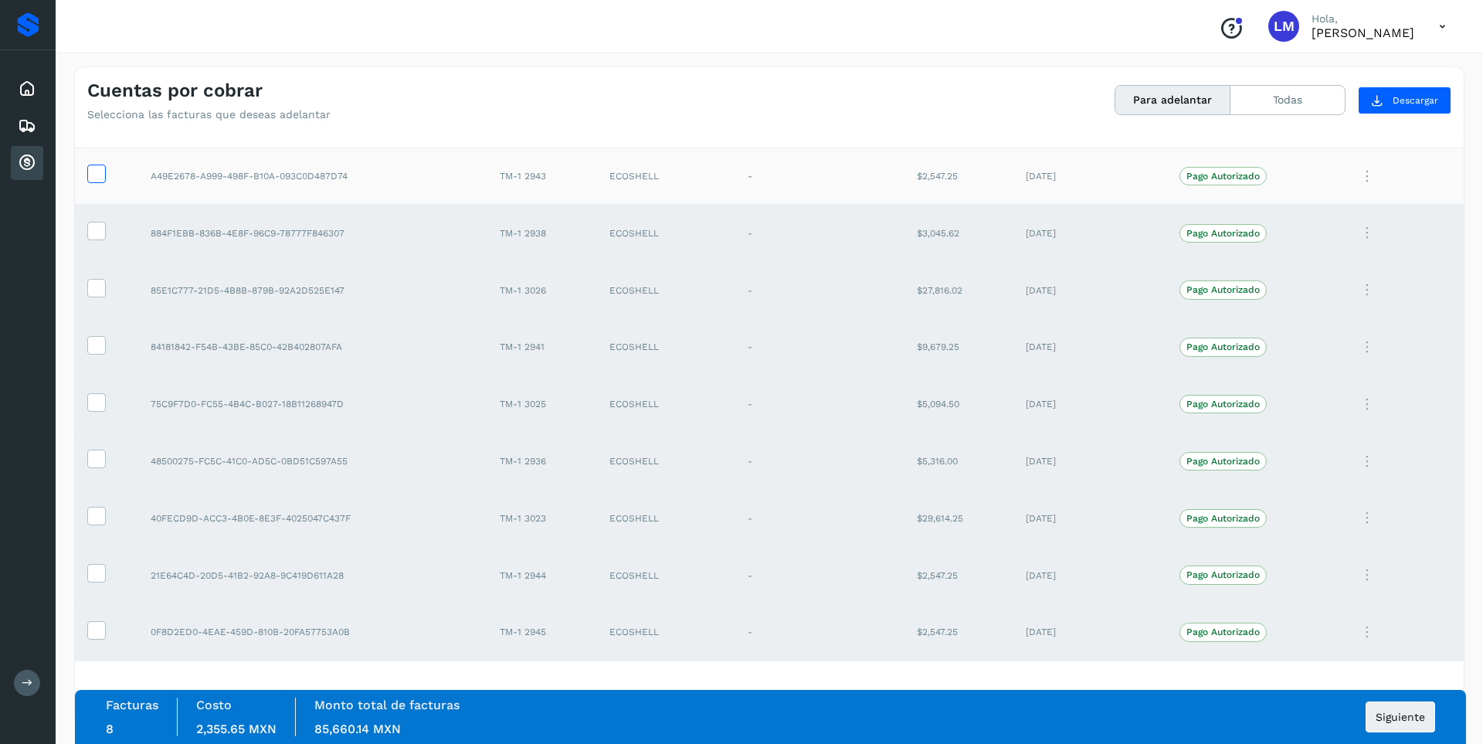
click at [100, 180] on icon at bounding box center [96, 173] width 16 height 16
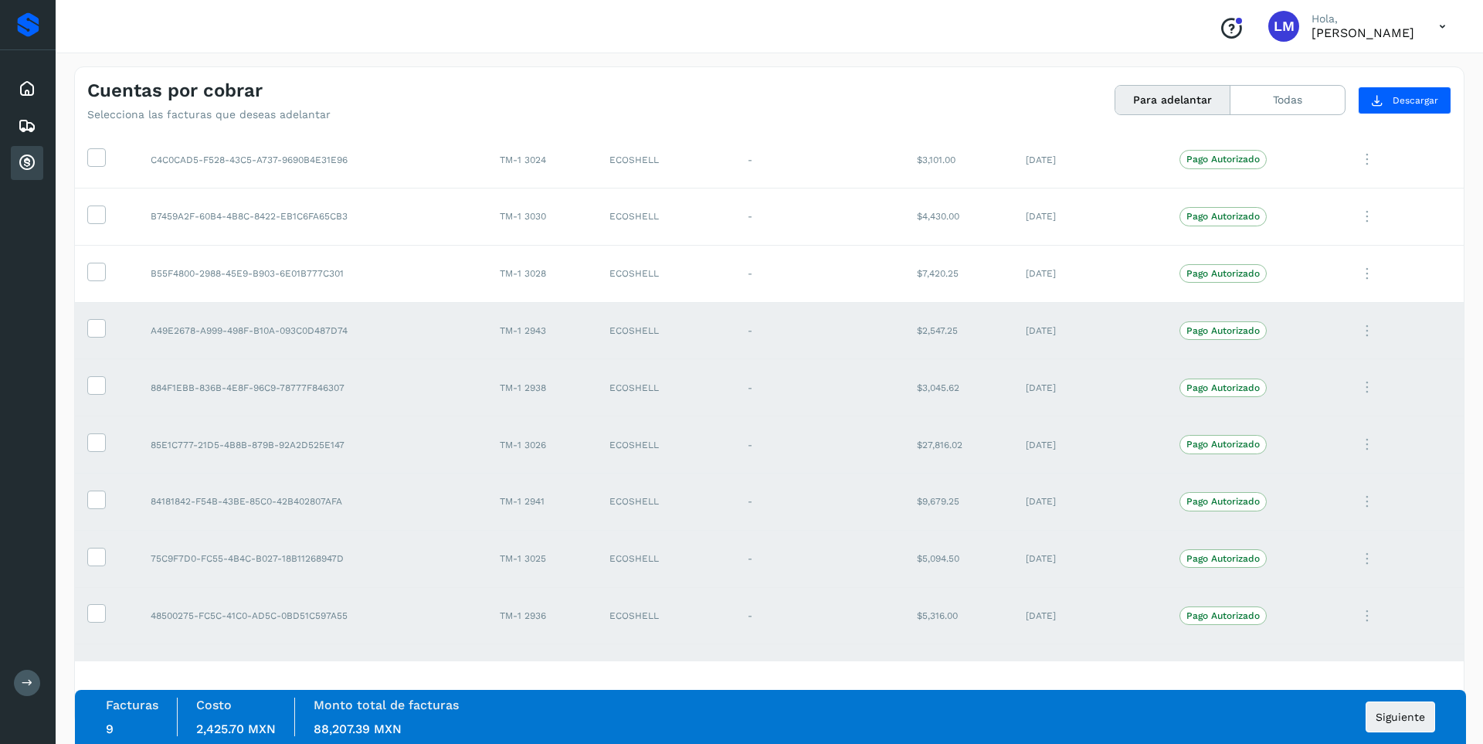
scroll to position [860, 0]
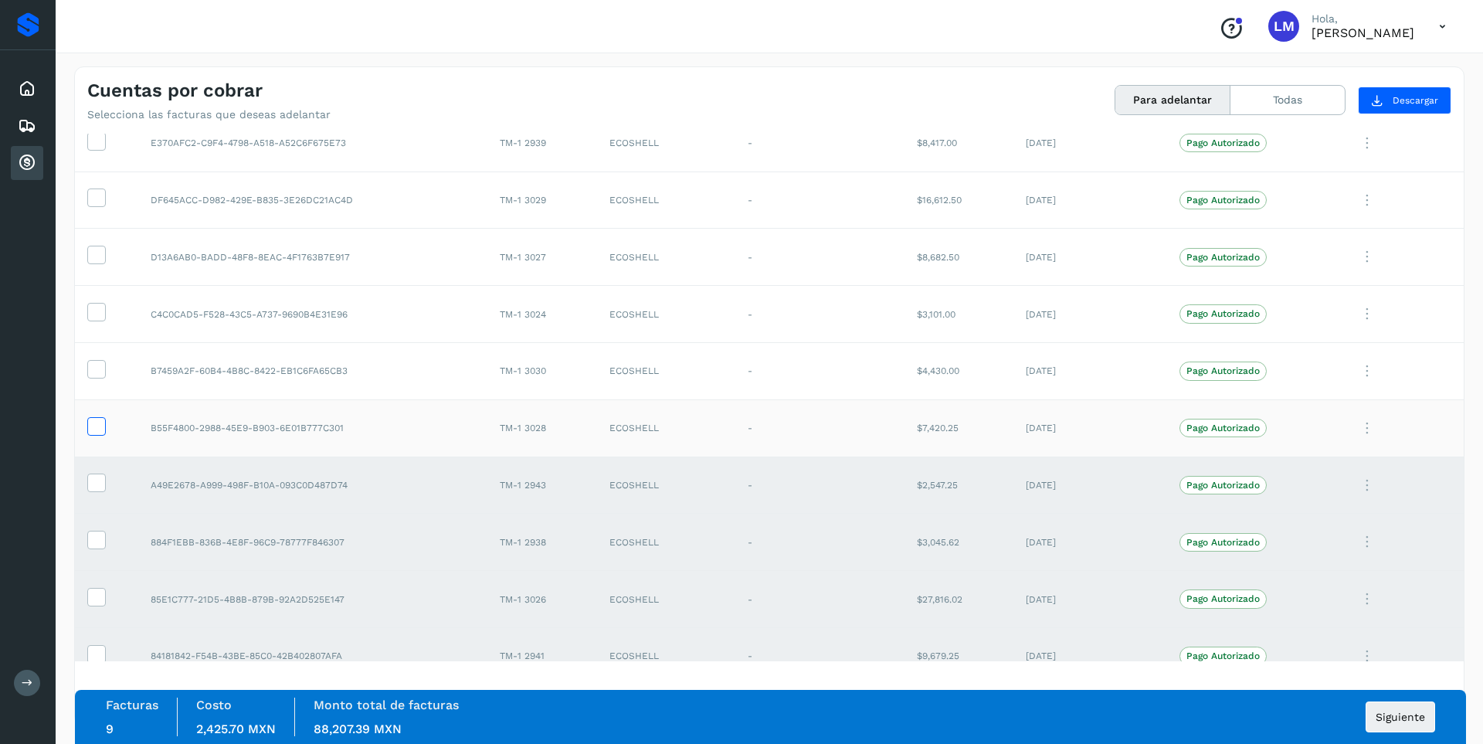
click at [92, 424] on icon at bounding box center [96, 425] width 16 height 16
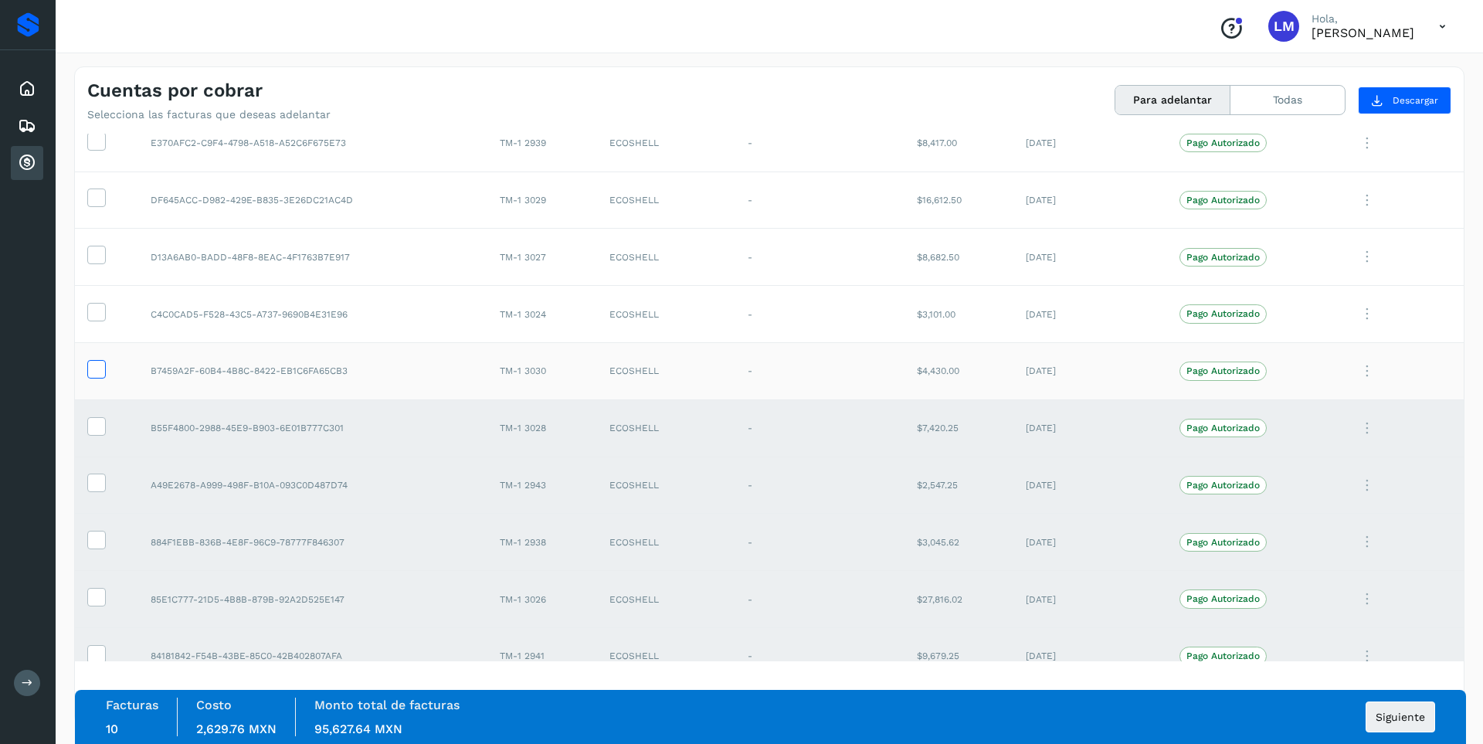
click at [97, 367] on icon at bounding box center [96, 368] width 16 height 16
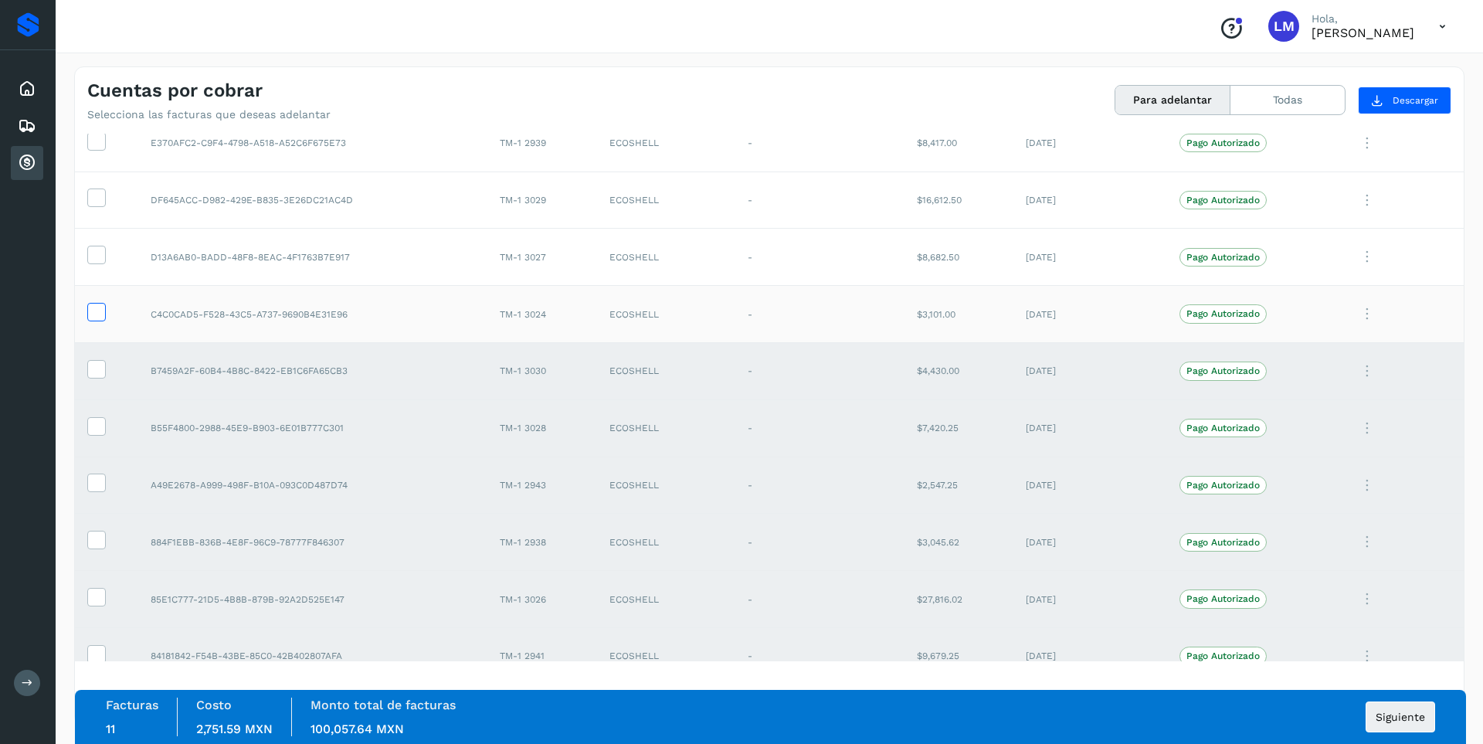
click at [101, 314] on icon at bounding box center [96, 311] width 16 height 16
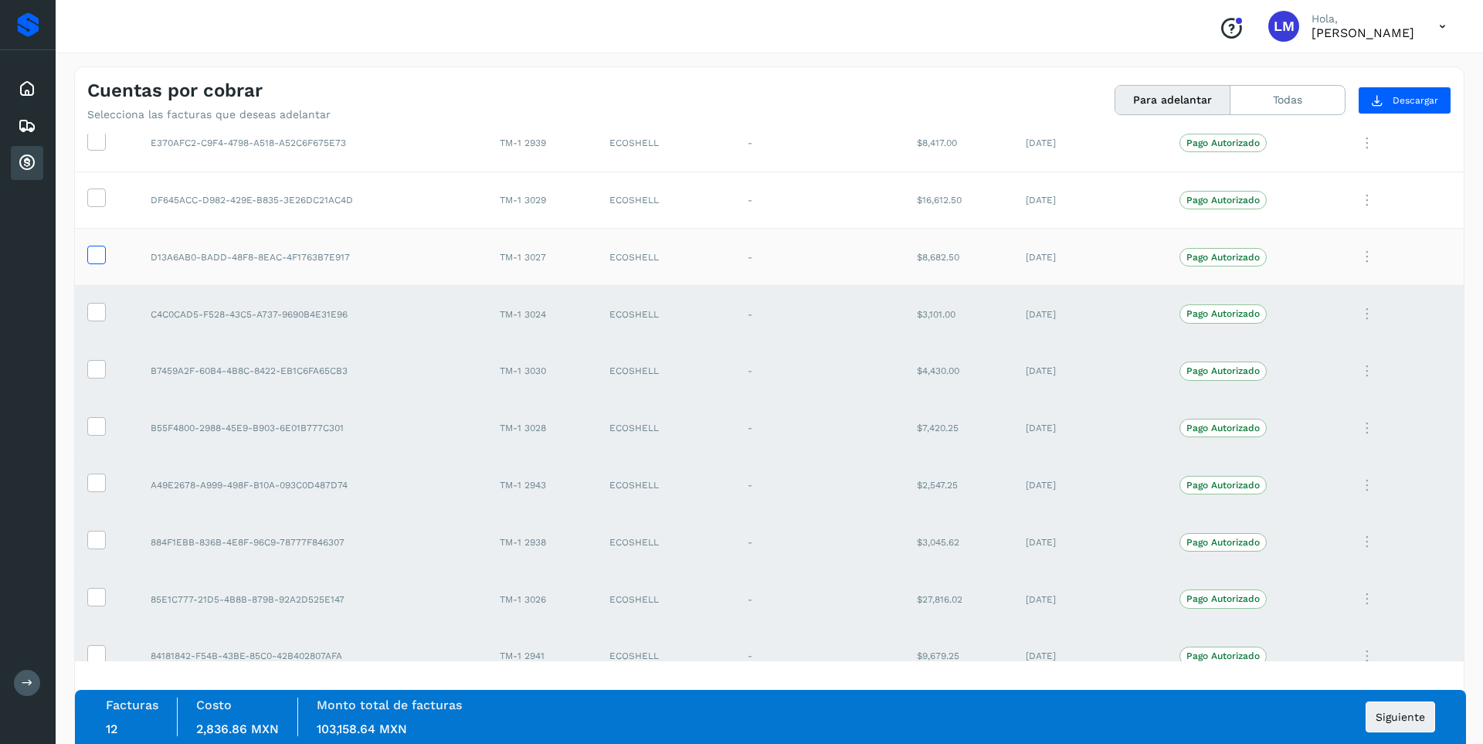
click at [94, 251] on icon at bounding box center [96, 254] width 16 height 16
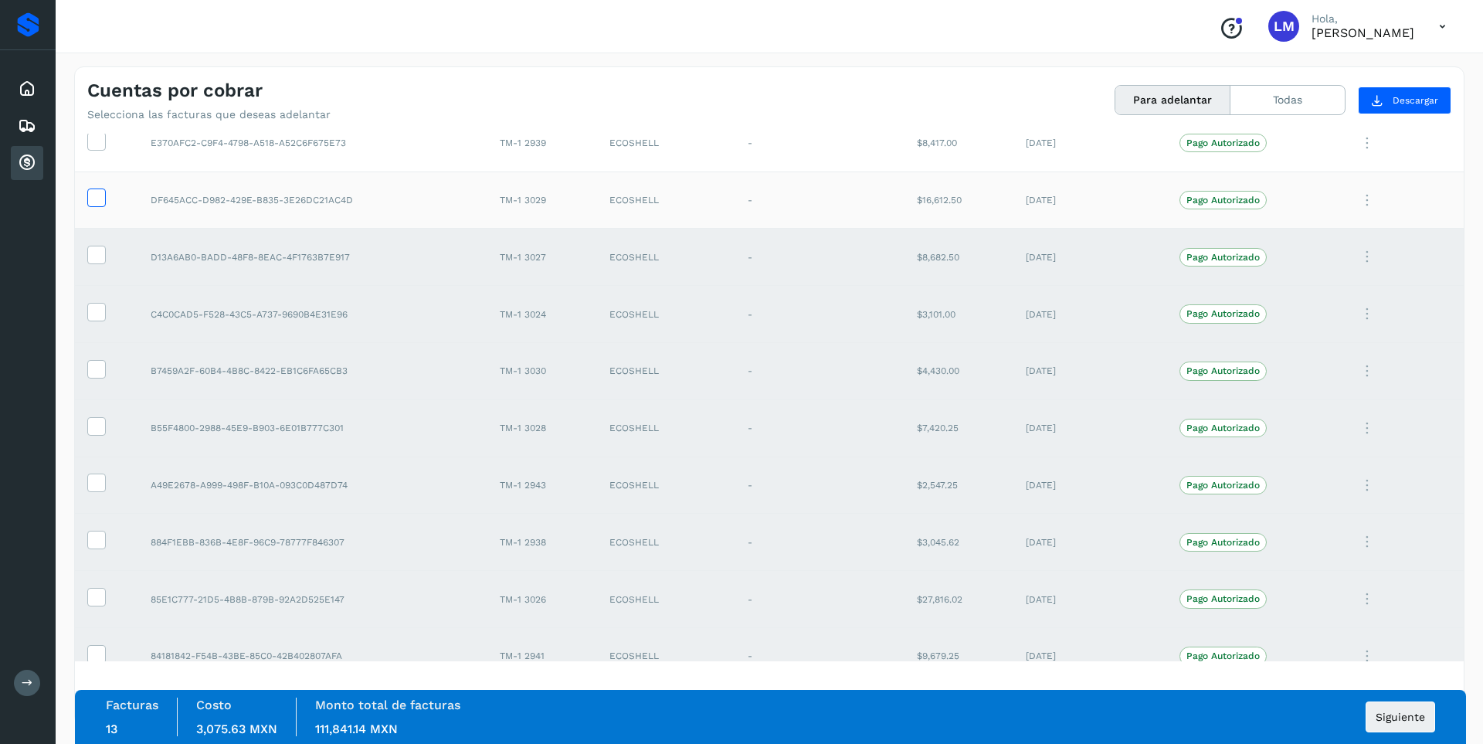
click at [94, 200] on icon at bounding box center [96, 196] width 16 height 16
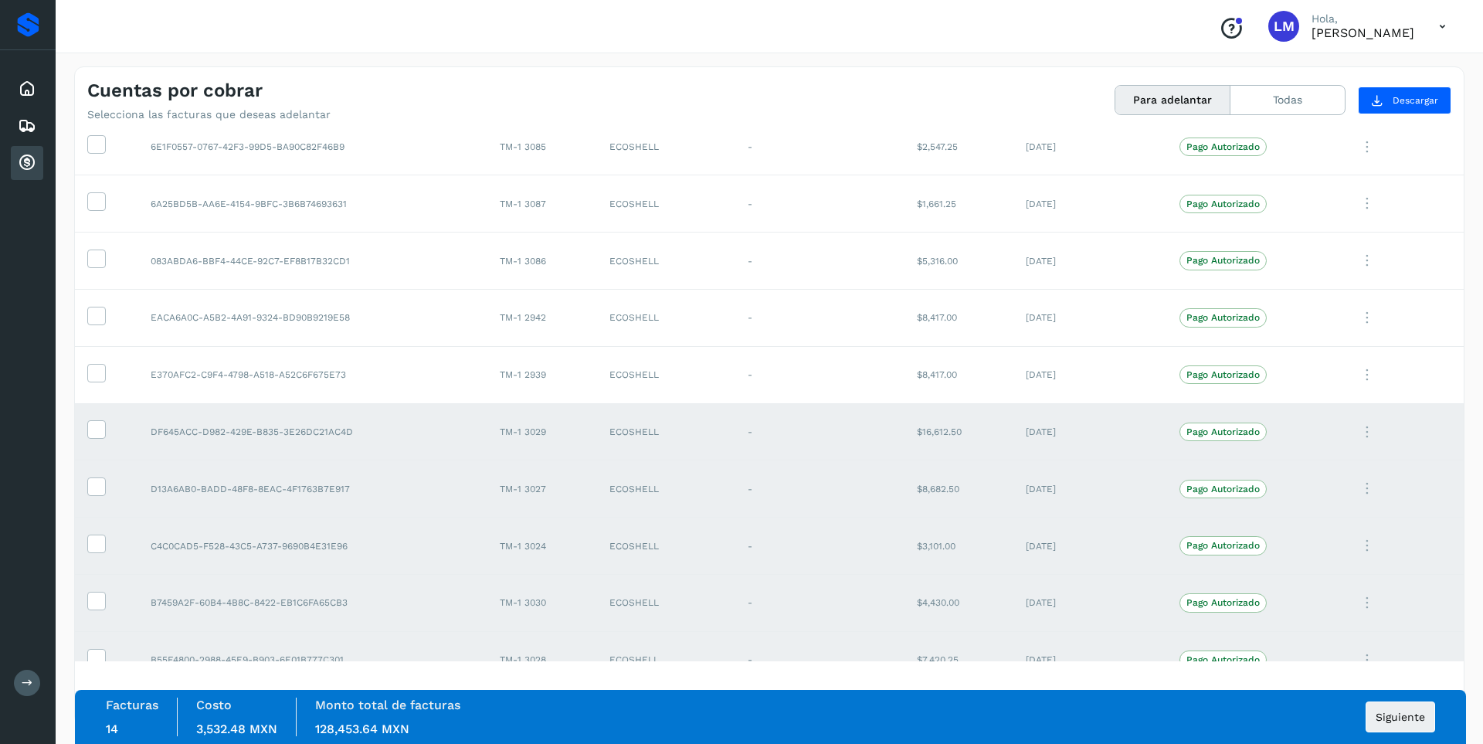
scroll to position [551, 0]
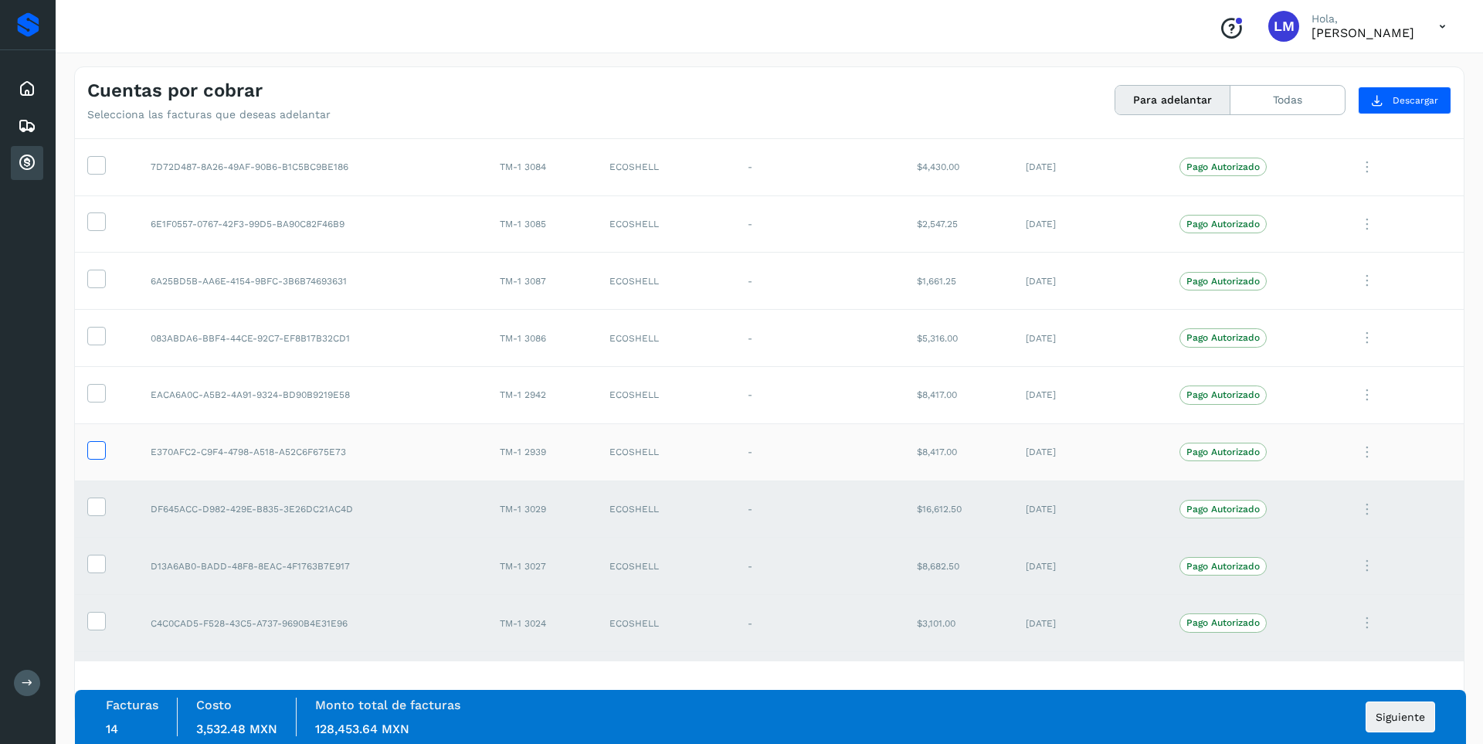
click at [94, 453] on icon at bounding box center [96, 449] width 16 height 16
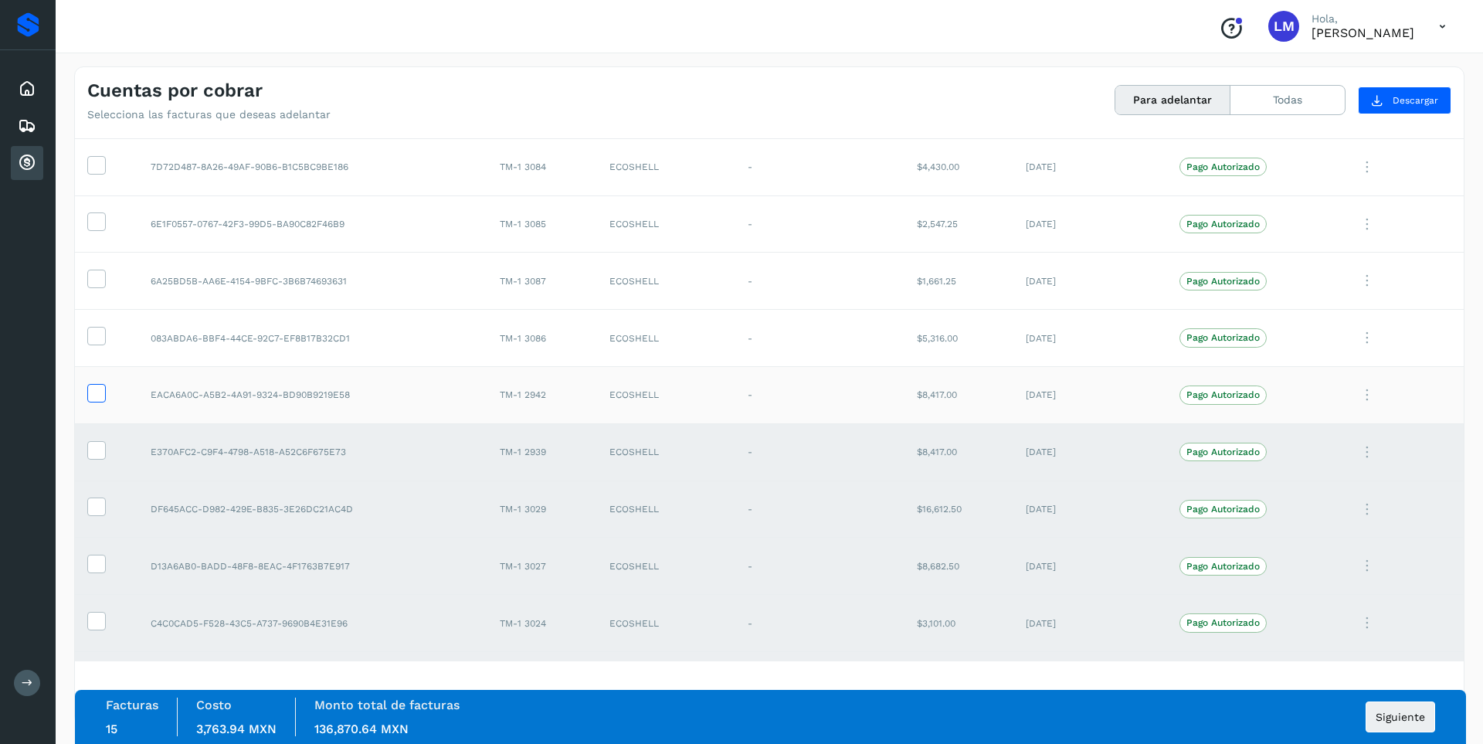
click at [97, 394] on icon at bounding box center [96, 392] width 16 height 16
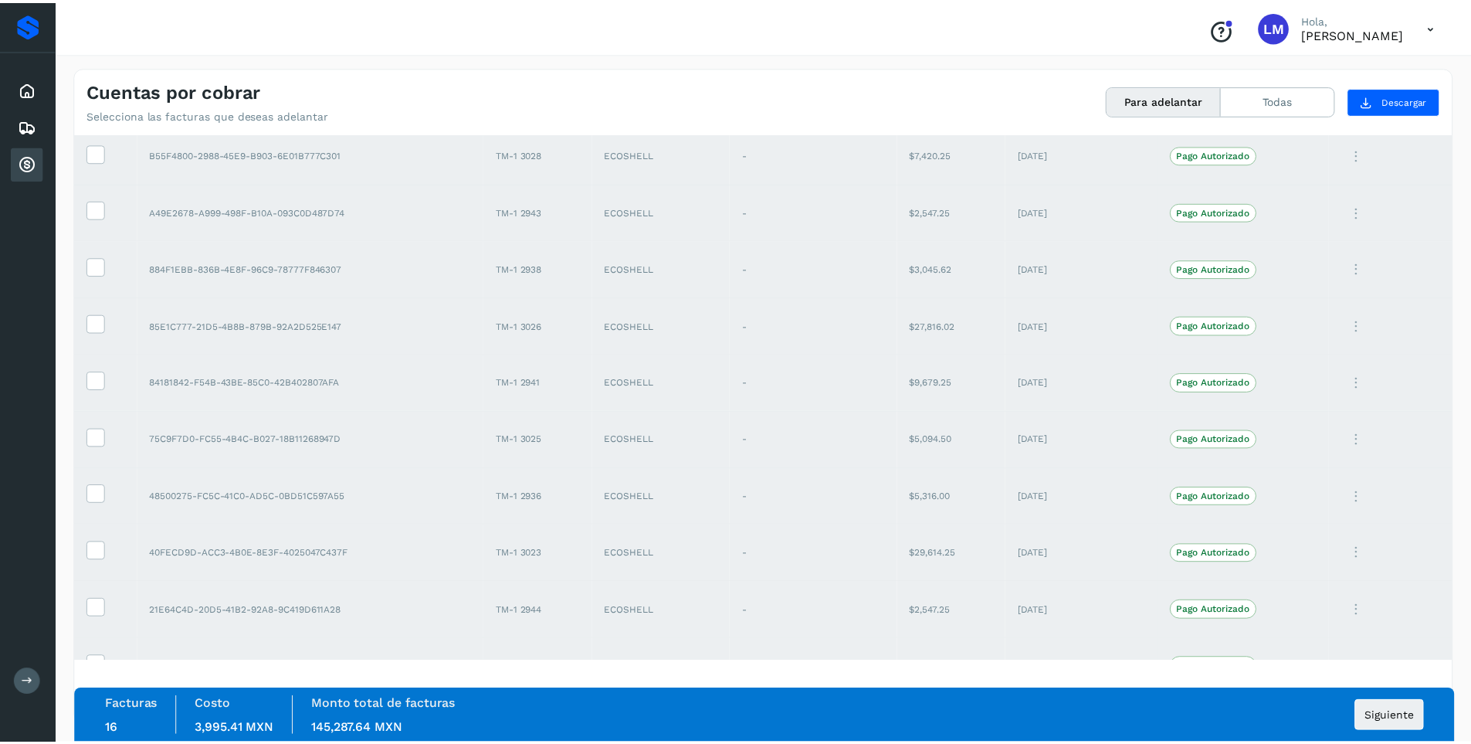
scroll to position [1169, 0]
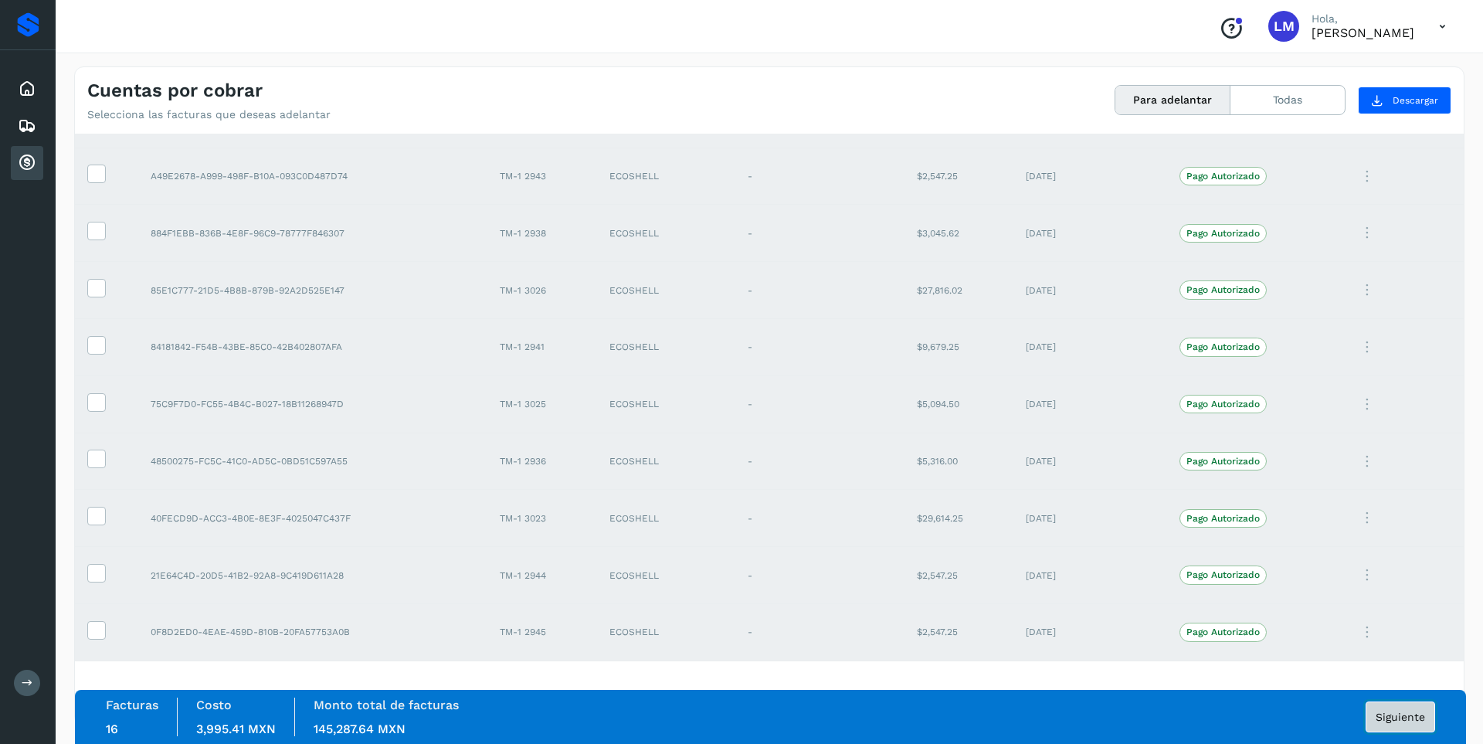
click at [1397, 729] on button "Siguiente" at bounding box center [1401, 716] width 70 height 31
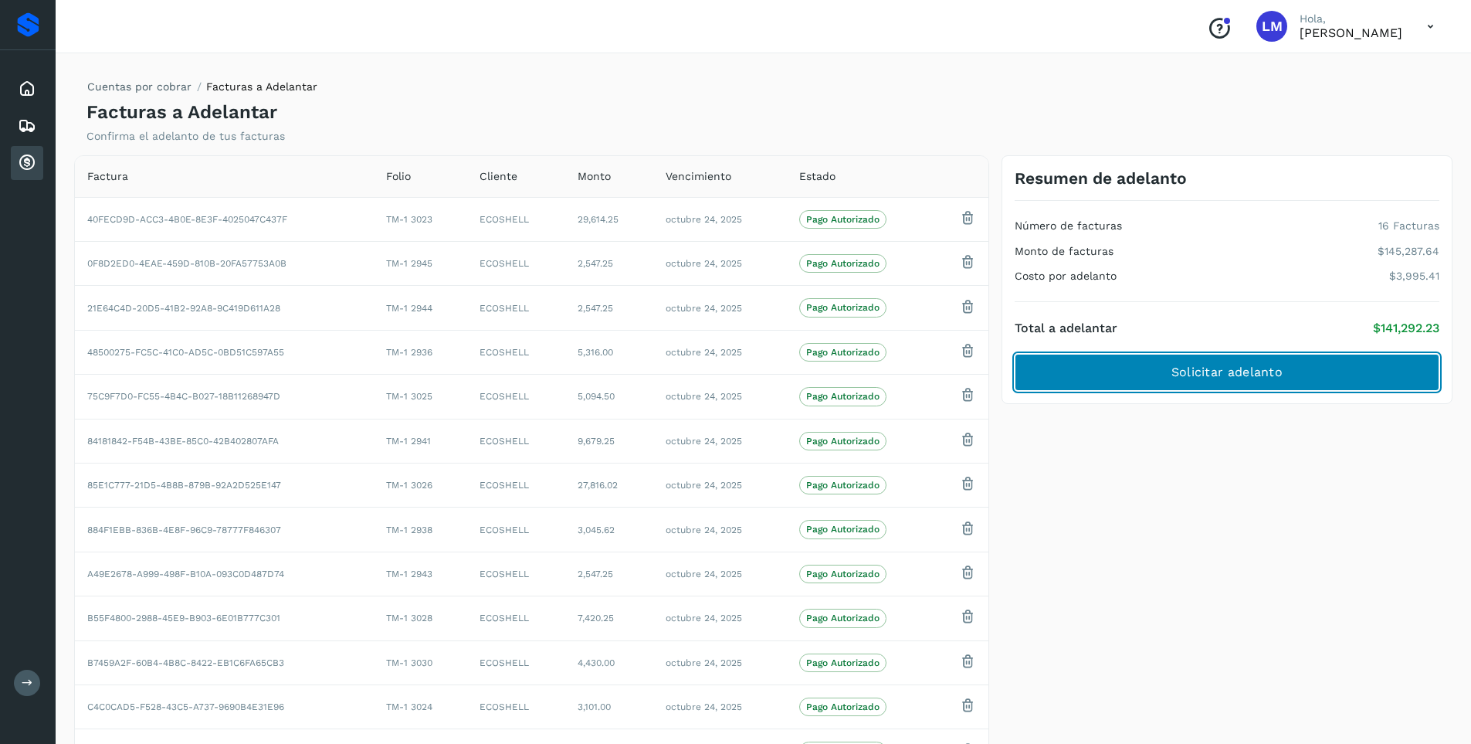
click at [1174, 369] on span "Solicitar adelanto" at bounding box center [1227, 372] width 111 height 17
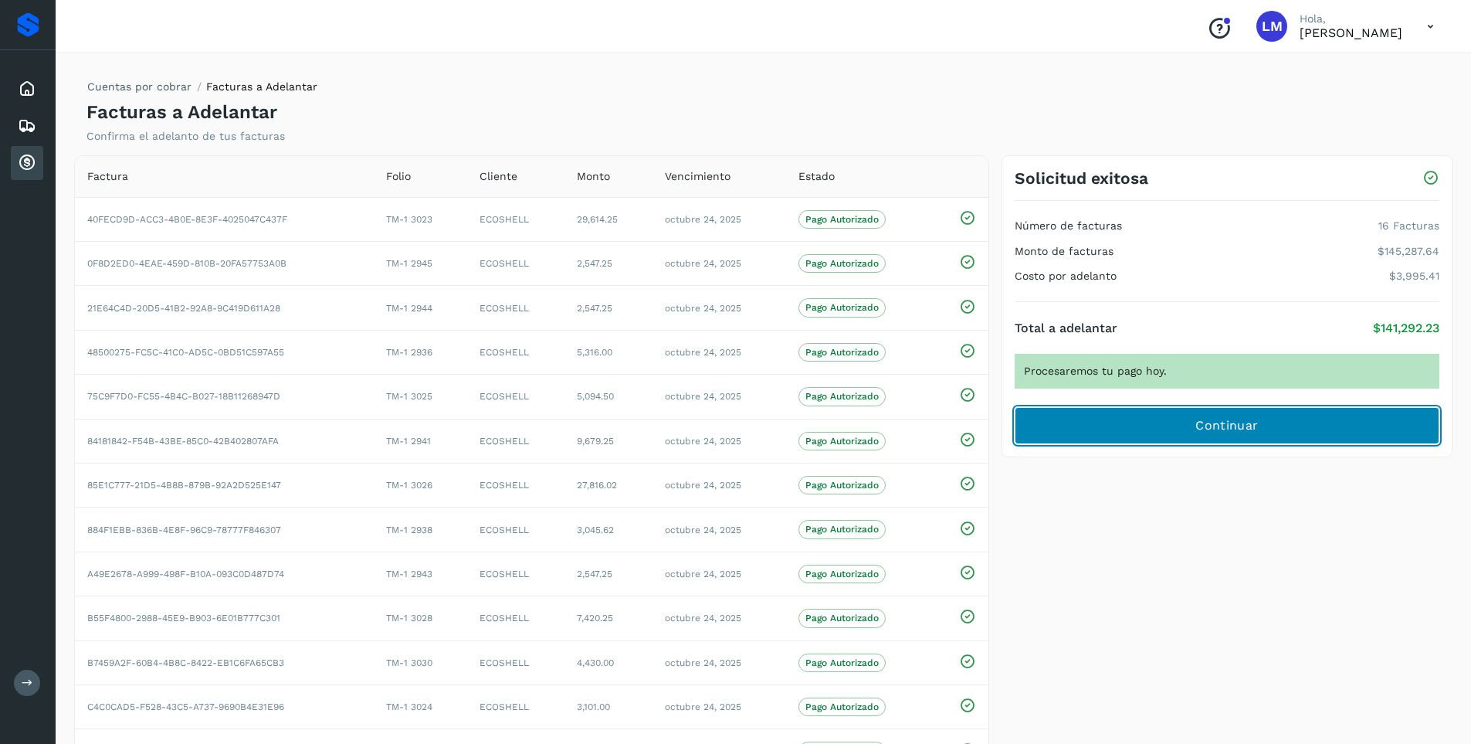
click at [1208, 426] on span "Continuar" at bounding box center [1227, 425] width 63 height 17
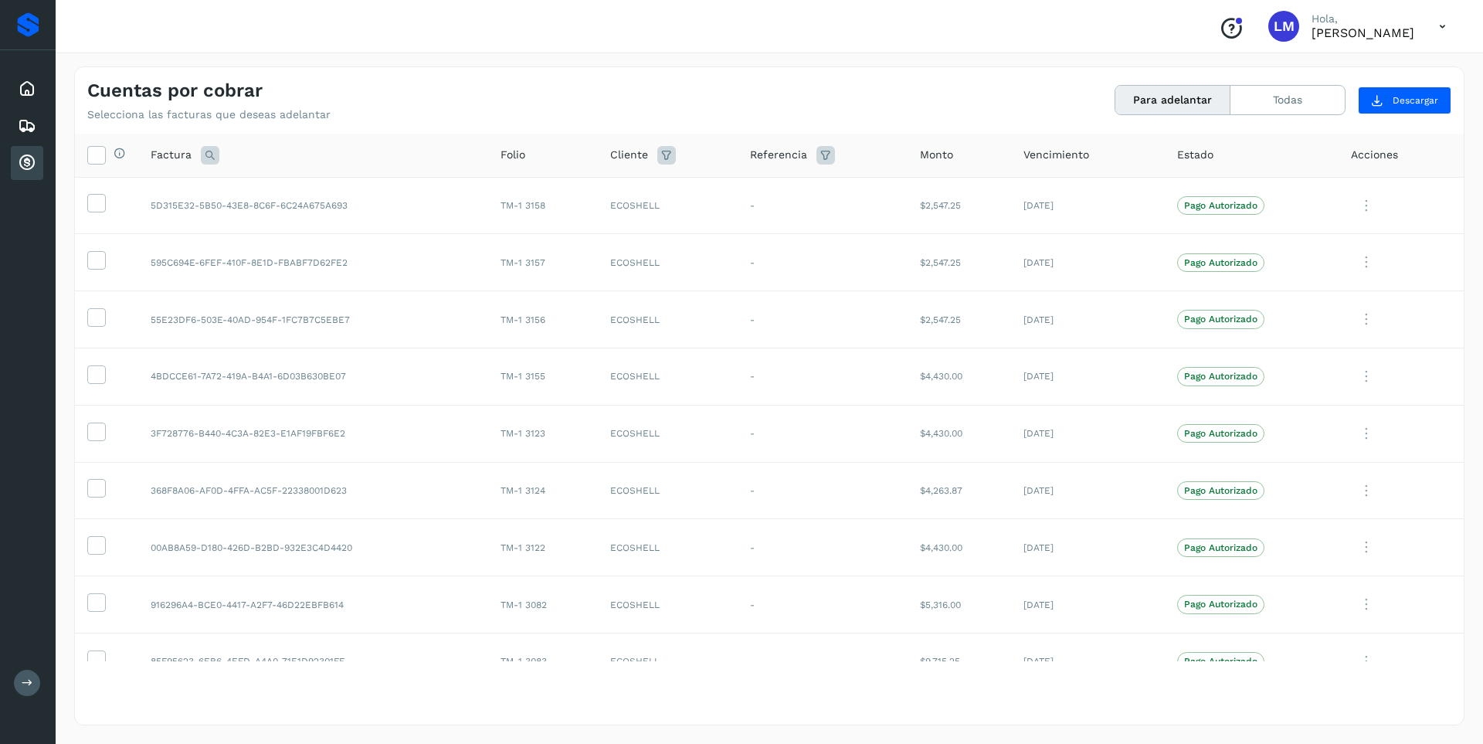
drag, startPoint x: 1203, startPoint y: 715, endPoint x: 1018, endPoint y: 711, distance: 185.4
drag, startPoint x: 1018, startPoint y: 711, endPoint x: 1286, endPoint y: 694, distance: 268.5
drag, startPoint x: 1286, startPoint y: 694, endPoint x: 1057, endPoint y: 722, distance: 231.1
click at [26, 124] on icon at bounding box center [27, 126] width 19 height 19
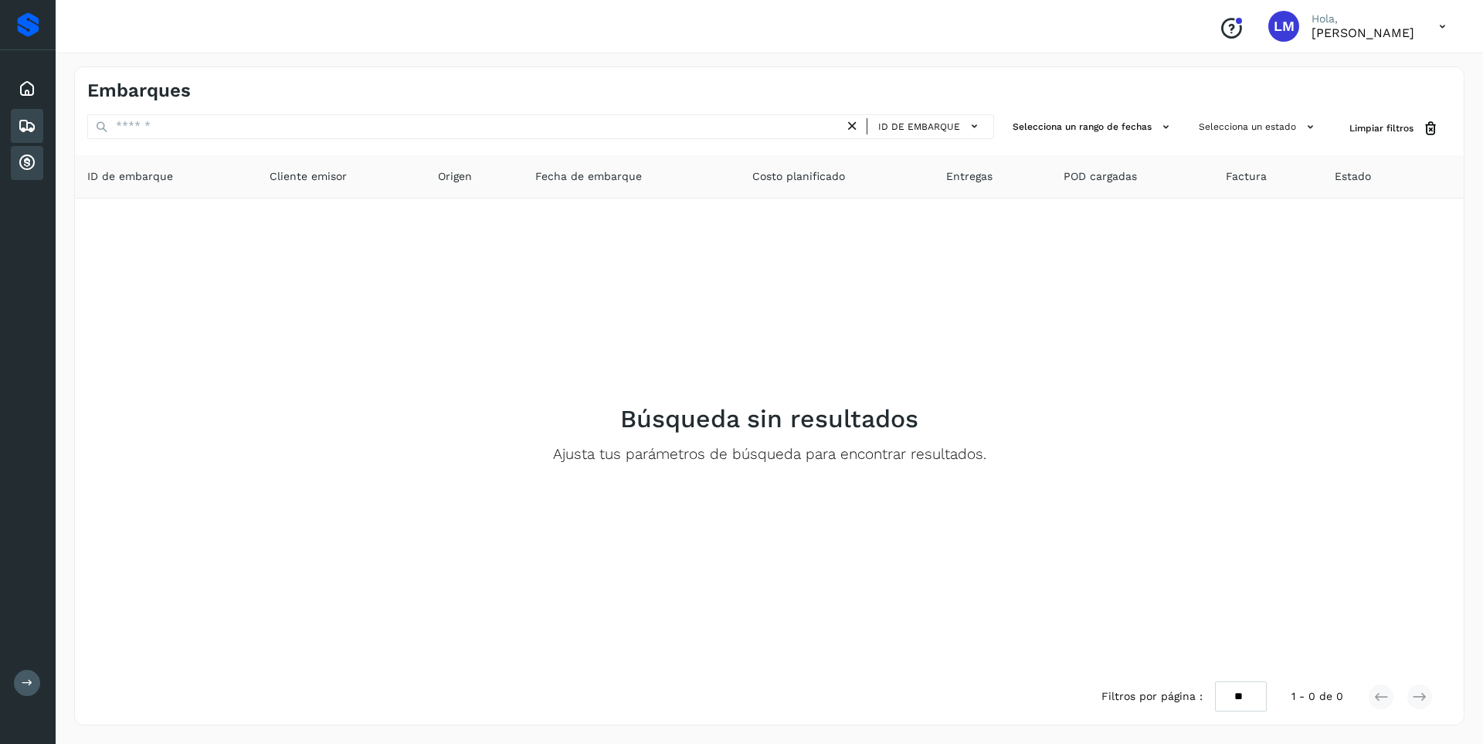
click at [25, 159] on icon at bounding box center [27, 163] width 19 height 19
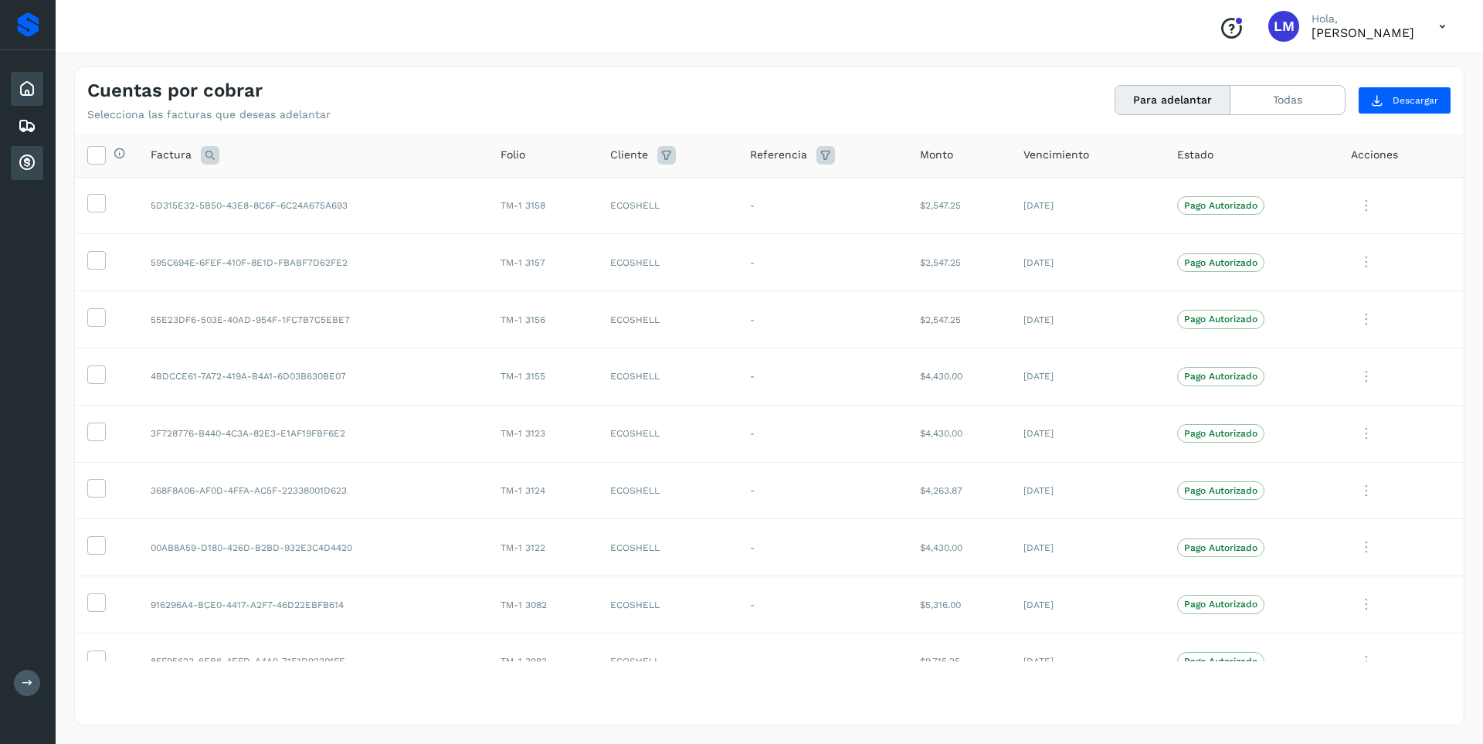
click at [30, 80] on icon at bounding box center [27, 89] width 19 height 19
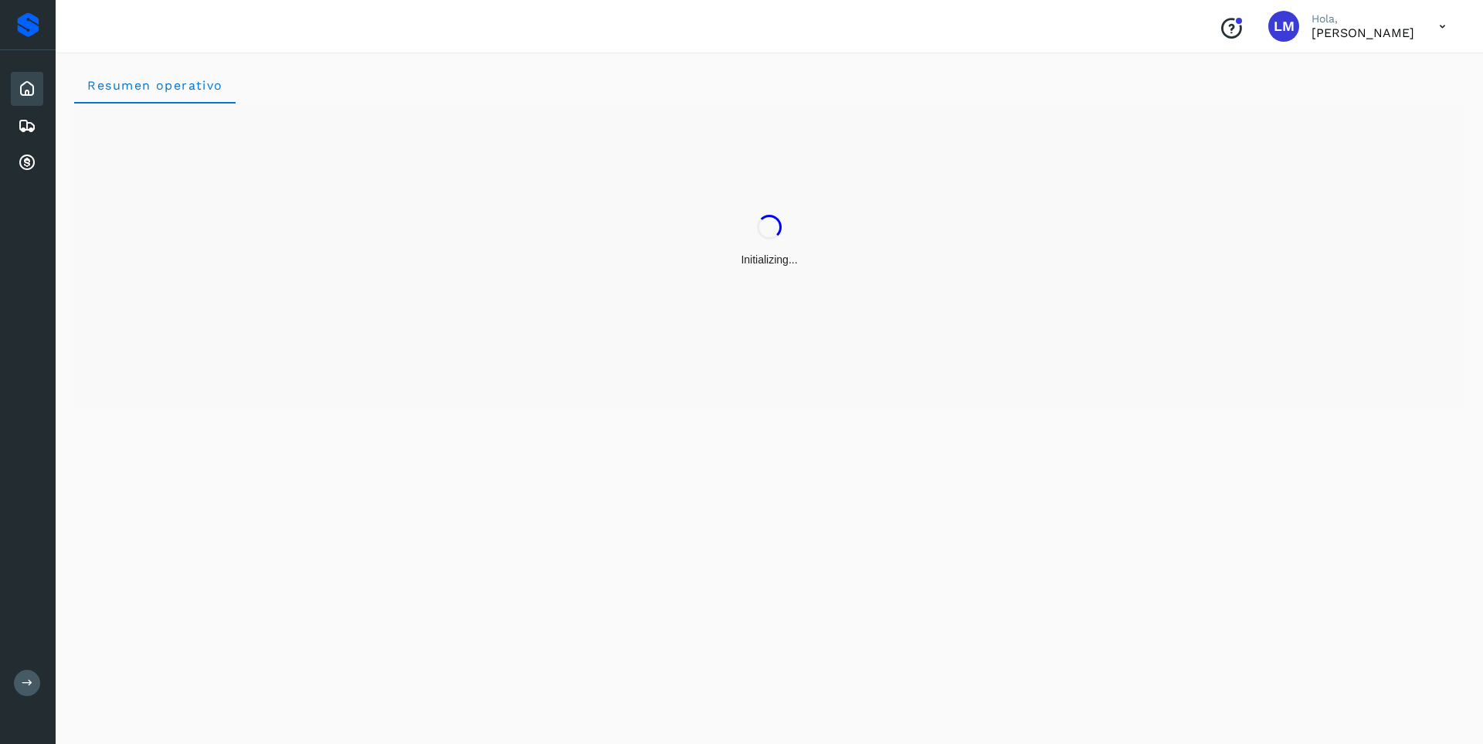
click at [32, 683] on icon at bounding box center [28, 683] width 12 height 12
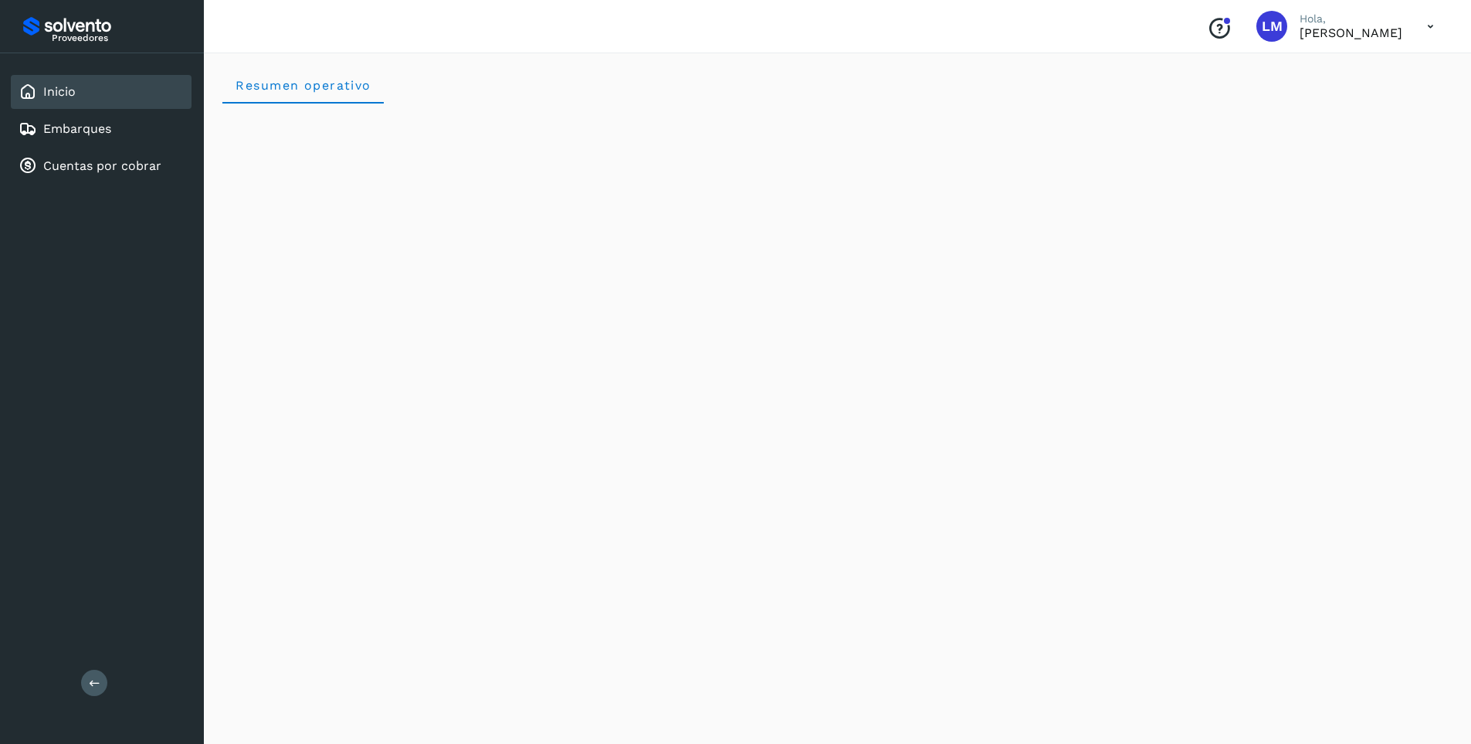
click at [1431, 25] on icon at bounding box center [1431, 27] width 32 height 32
click at [1337, 74] on div "Cerrar sesión" at bounding box center [1354, 69] width 184 height 29
